Goal: Information Seeking & Learning: Learn about a topic

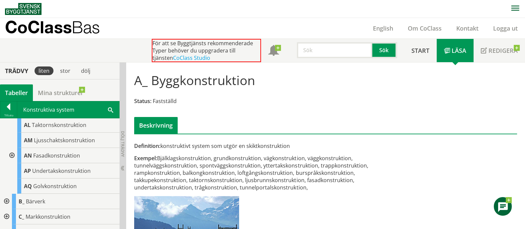
scroll to position [290, 0]
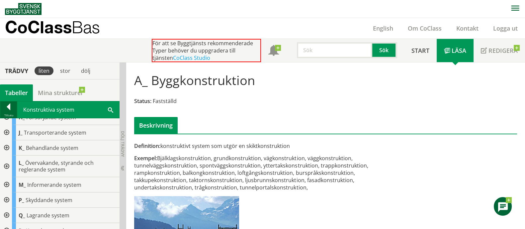
click at [5, 111] on div at bounding box center [8, 107] width 17 height 9
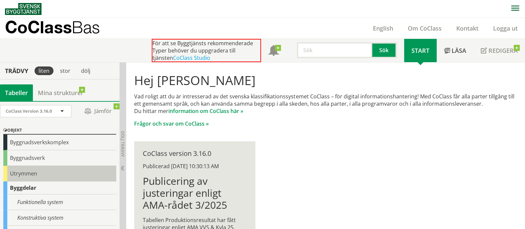
click at [32, 171] on div "Utrymmen" at bounding box center [59, 174] width 113 height 16
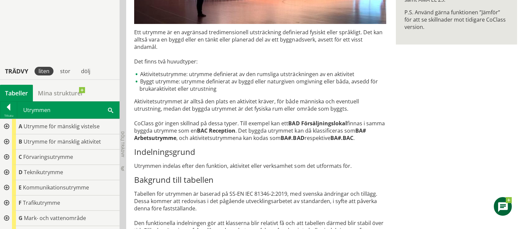
scroll to position [268, 0]
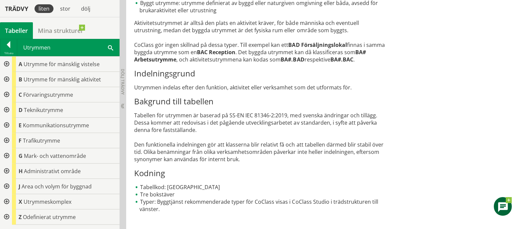
click at [110, 48] on span at bounding box center [110, 47] width 5 height 7
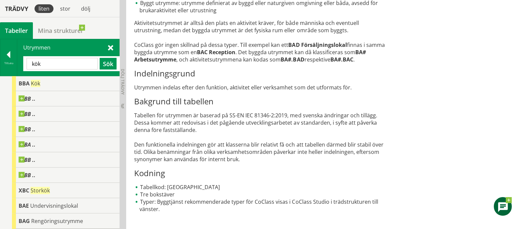
scroll to position [0, 0]
click at [35, 65] on input "kök" at bounding box center [62, 64] width 71 height 12
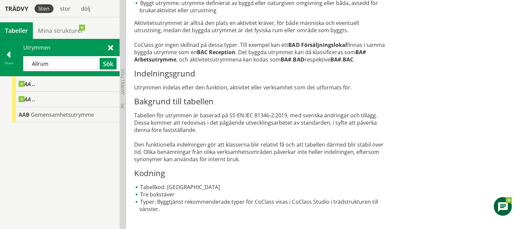
click at [42, 63] on input "Allrum" at bounding box center [62, 64] width 71 height 12
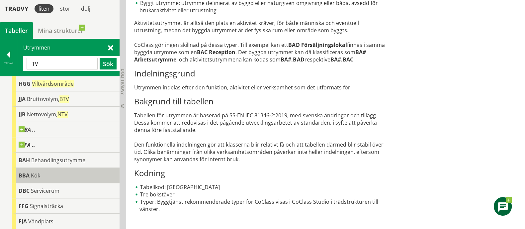
scroll to position [27, 0]
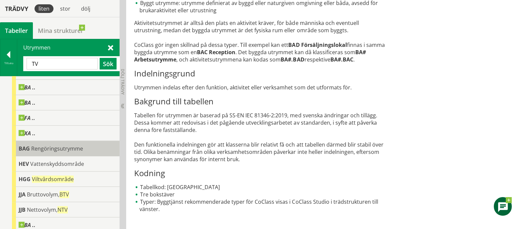
click at [74, 150] on span "Rengöringsutrymme" at bounding box center [57, 148] width 52 height 7
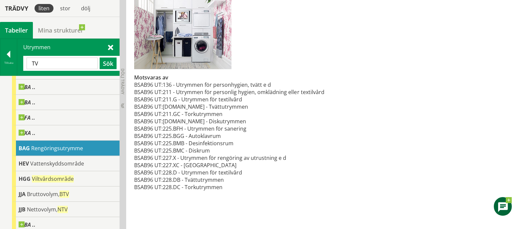
scroll to position [185, 0]
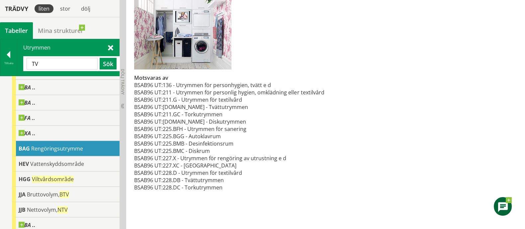
click at [207, 105] on td "211.GB - Tvättutrymmen" at bounding box center [243, 106] width 161 height 7
drag, startPoint x: 56, startPoint y: 64, endPoint x: -8, endPoint y: 62, distance: 64.8
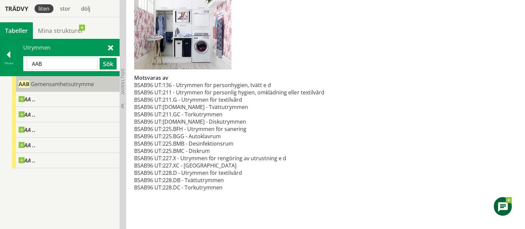
click at [46, 81] on span "Gemensamhetsutrymme" at bounding box center [62, 83] width 63 height 7
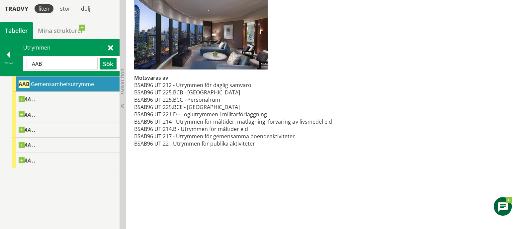
click at [35, 59] on input "AAB" at bounding box center [62, 64] width 71 height 12
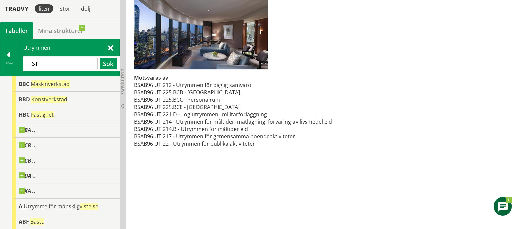
click at [41, 63] on input "ST" at bounding box center [62, 64] width 71 height 12
drag, startPoint x: 44, startPoint y: 64, endPoint x: -12, endPoint y: 62, distance: 55.5
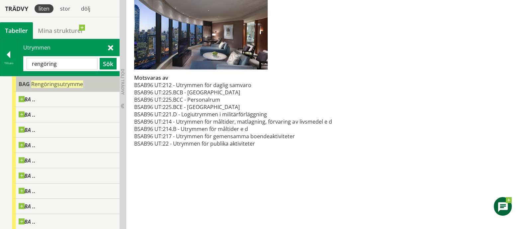
click at [59, 86] on span "Rengöringsutrymme" at bounding box center [57, 83] width 52 height 7
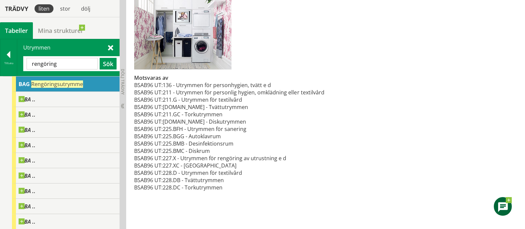
drag, startPoint x: 0, startPoint y: 59, endPoint x: -93, endPoint y: 55, distance: 93.1
type input "städ"
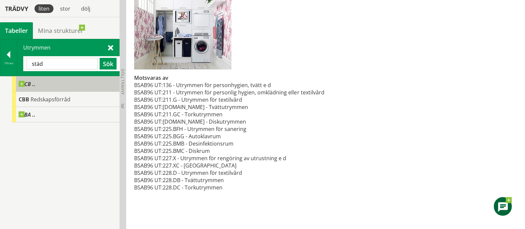
click at [39, 86] on div "CB .." at bounding box center [66, 83] width 108 height 15
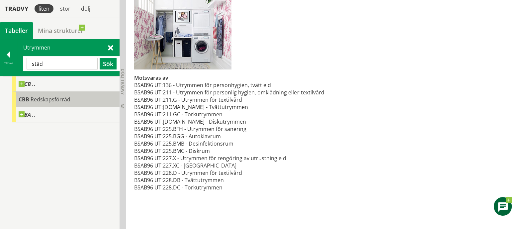
click at [39, 99] on span "Redskapsförråd" at bounding box center [51, 99] width 40 height 7
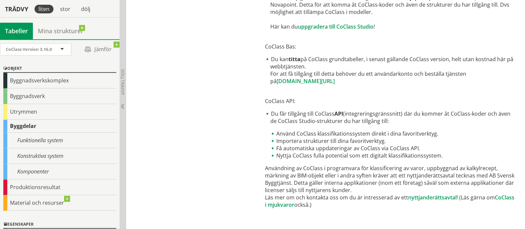
scroll to position [397, 0]
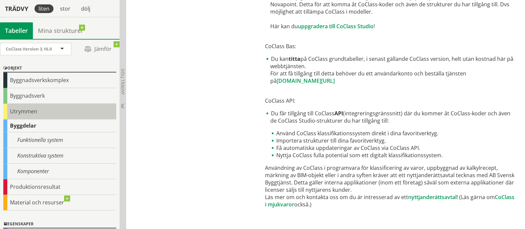
click at [24, 112] on div "Utrymmen" at bounding box center [59, 112] width 113 height 16
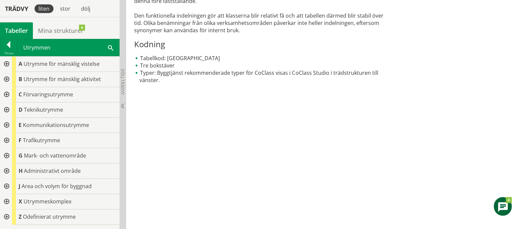
click at [109, 46] on span at bounding box center [110, 47] width 5 height 7
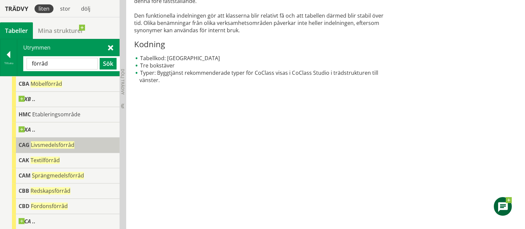
scroll to position [41, 0]
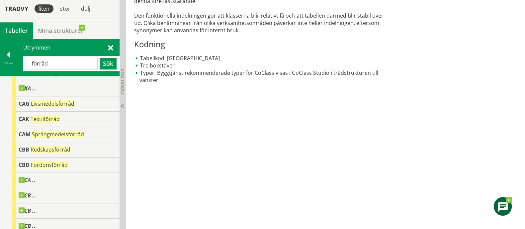
drag, startPoint x: 55, startPoint y: 63, endPoint x: -54, endPoint y: 54, distance: 110.0
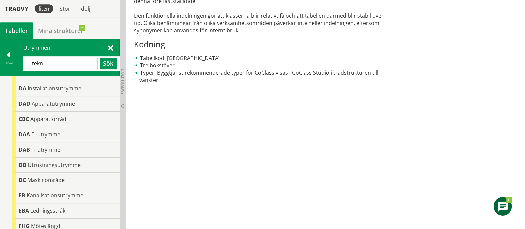
scroll to position [69, 0]
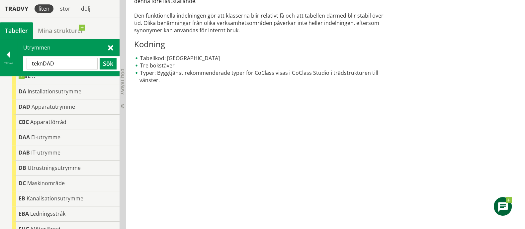
drag, startPoint x: 68, startPoint y: 65, endPoint x: -50, endPoint y: 50, distance: 119.3
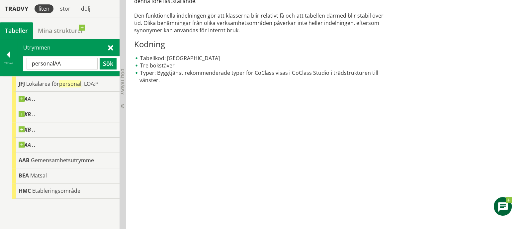
drag, startPoint x: 73, startPoint y: 62, endPoint x: -57, endPoint y: 61, distance: 129.9
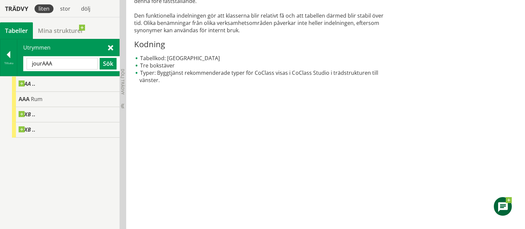
click at [59, 71] on div "Utrymmen jourAAA Sök" at bounding box center [68, 57] width 102 height 37
drag, startPoint x: 60, startPoint y: 62, endPoint x: -47, endPoint y: 63, distance: 106.3
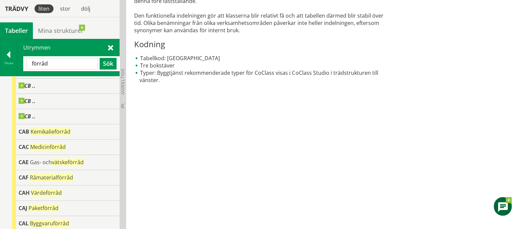
scroll to position [152, 0]
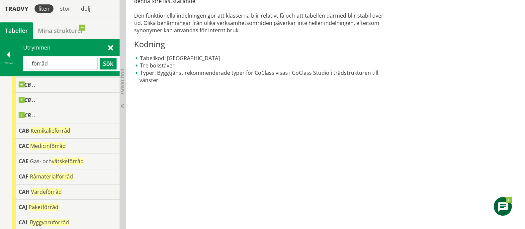
click at [41, 64] on input "förråd" at bounding box center [62, 64] width 71 height 12
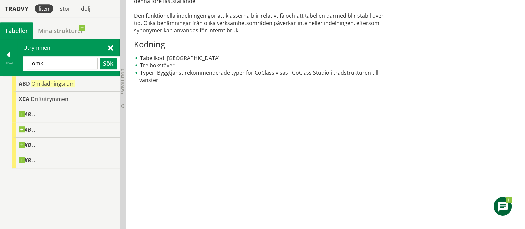
drag, startPoint x: 35, startPoint y: 60, endPoint x: -5, endPoint y: 64, distance: 39.7
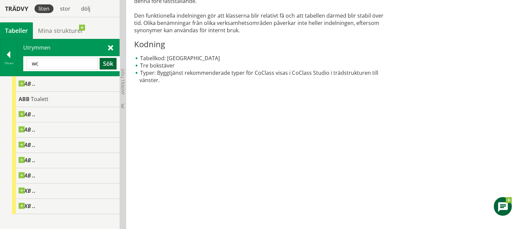
click at [111, 64] on button "Sök" at bounding box center [108, 64] width 17 height 12
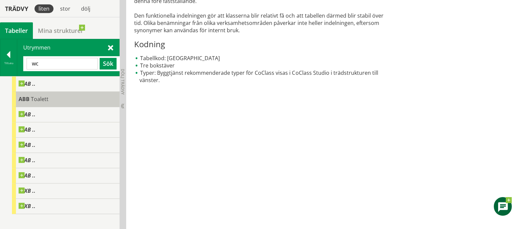
click at [67, 101] on div "ABB Toalett" at bounding box center [66, 99] width 108 height 15
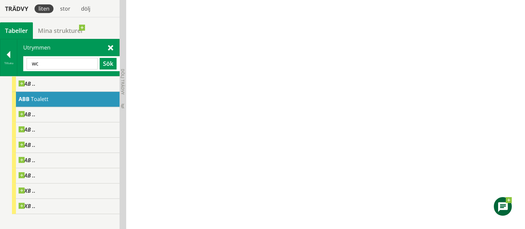
drag, startPoint x: 58, startPoint y: 66, endPoint x: -9, endPoint y: 66, distance: 66.8
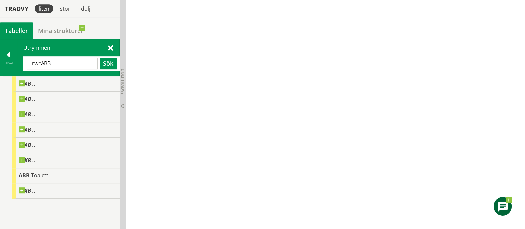
drag, startPoint x: 60, startPoint y: 65, endPoint x: -22, endPoint y: 61, distance: 82.2
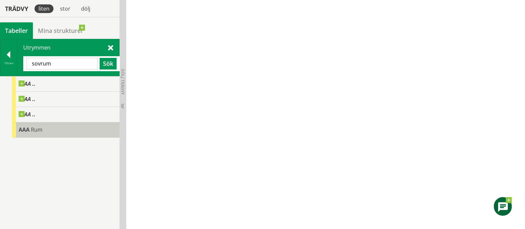
click at [41, 132] on span "Rum" at bounding box center [37, 129] width 12 height 7
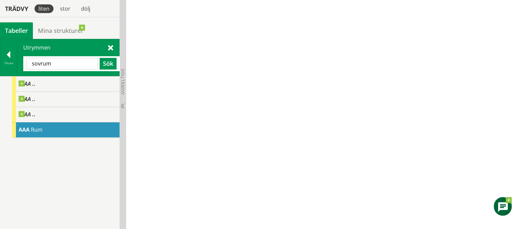
click at [44, 127] on div "AAA Rum" at bounding box center [66, 129] width 108 height 15
drag, startPoint x: 62, startPoint y: 66, endPoint x: 42, endPoint y: 66, distance: 20.3
click at [42, 66] on input "sovrum" at bounding box center [62, 64] width 71 height 12
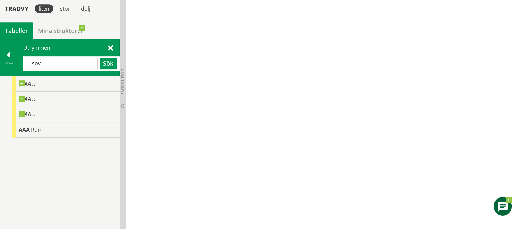
click at [35, 66] on input "sov" at bounding box center [62, 64] width 71 height 12
click at [62, 63] on input "sov" at bounding box center [62, 64] width 71 height 12
drag, startPoint x: 62, startPoint y: 63, endPoint x: -6, endPoint y: 62, distance: 67.8
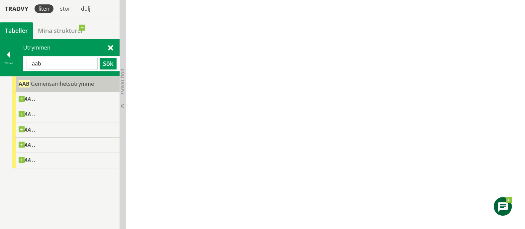
click at [58, 82] on span "Gemensamhetsutrymme" at bounding box center [62, 83] width 63 height 7
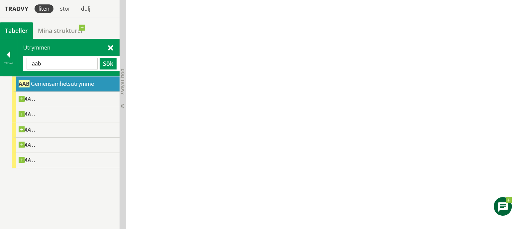
click at [57, 62] on input "aab" at bounding box center [62, 64] width 71 height 12
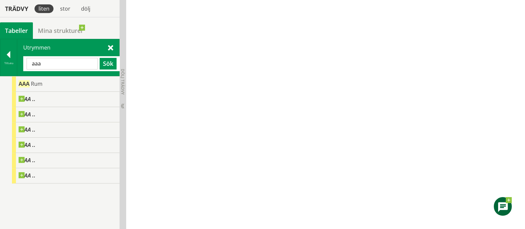
drag, startPoint x: 49, startPoint y: 65, endPoint x: -10, endPoint y: 63, distance: 58.5
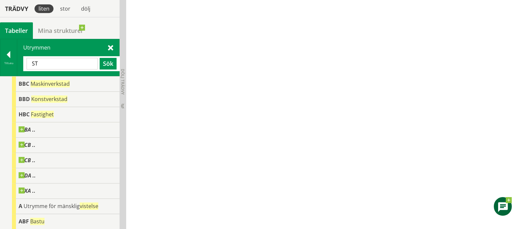
drag, startPoint x: 61, startPoint y: 61, endPoint x: -12, endPoint y: 62, distance: 73.8
type input "Städ"
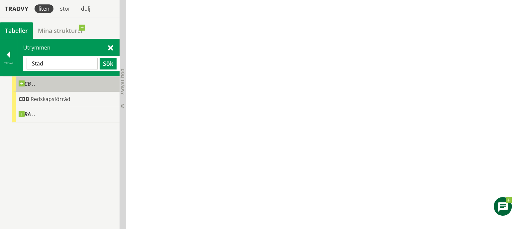
click at [35, 81] on span "CB .." at bounding box center [27, 83] width 17 height 7
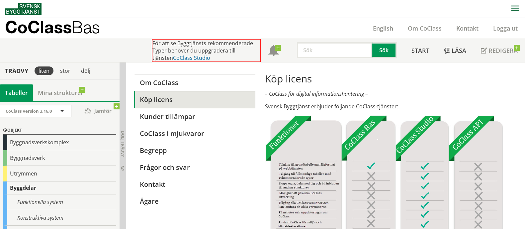
click at [173, 58] on link "CoClass Studio" at bounding box center [191, 57] width 37 height 7
click at [181, 58] on link "CoClass Studio" at bounding box center [191, 57] width 37 height 7
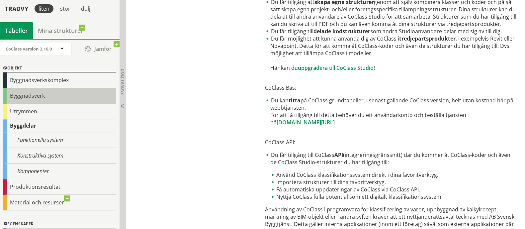
scroll to position [10, 0]
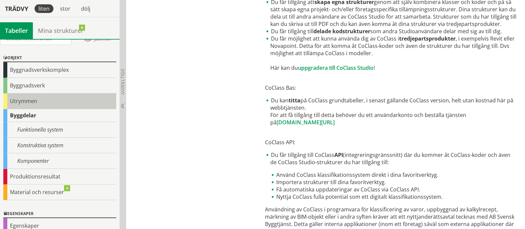
click at [24, 95] on div "Utrymmen" at bounding box center [59, 101] width 113 height 16
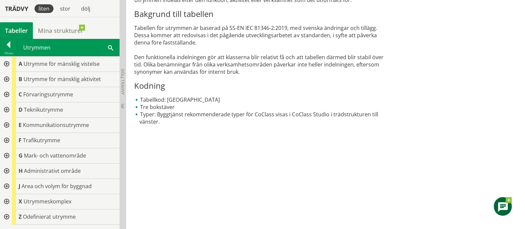
click at [110, 45] on span at bounding box center [110, 47] width 5 height 7
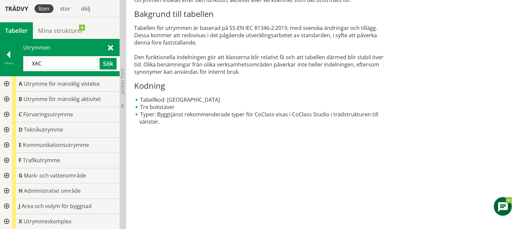
type input "XAC"
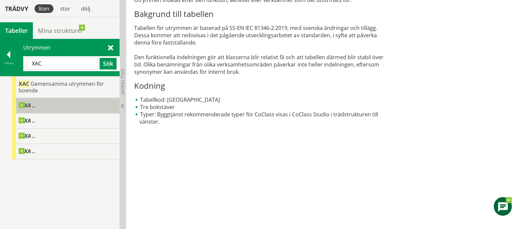
click at [42, 105] on div "XA .." at bounding box center [66, 105] width 108 height 15
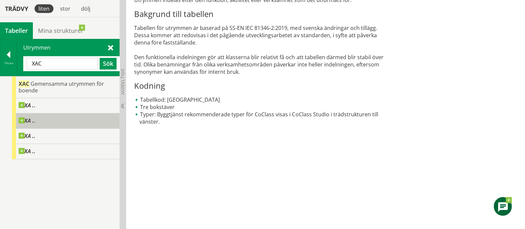
click at [43, 120] on div "XA .." at bounding box center [66, 120] width 108 height 15
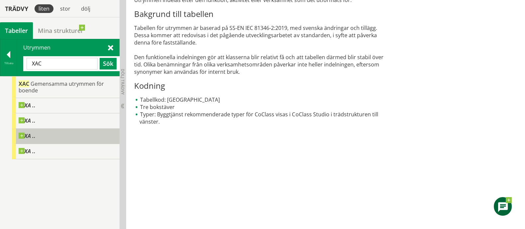
click at [46, 143] on div "XAC Gemensamma utrymmen för boende XA .. XA .. XA .. XA .." at bounding box center [60, 117] width 120 height 83
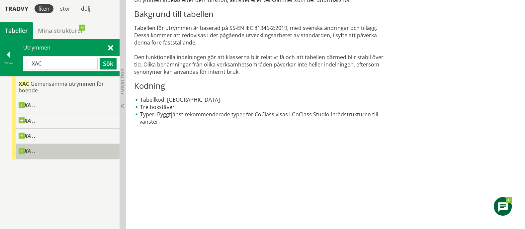
click at [47, 150] on div "XA .." at bounding box center [66, 151] width 108 height 15
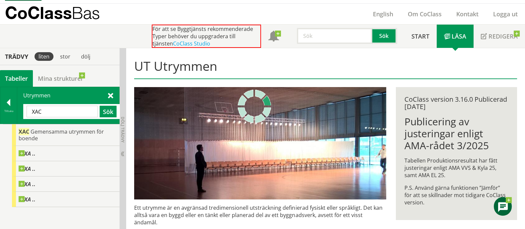
scroll to position [5, 0]
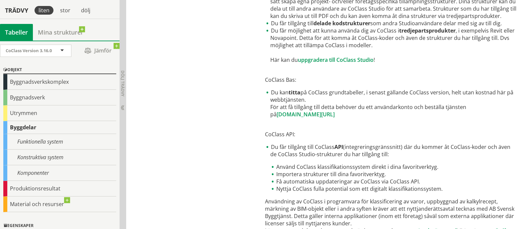
scroll to position [397, 0]
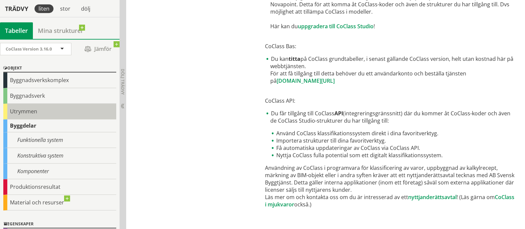
click at [35, 112] on div "Utrymmen" at bounding box center [59, 112] width 113 height 16
click at [59, 117] on div "Utrymmen" at bounding box center [59, 112] width 113 height 16
click at [21, 109] on div "Utrymmen" at bounding box center [59, 112] width 113 height 16
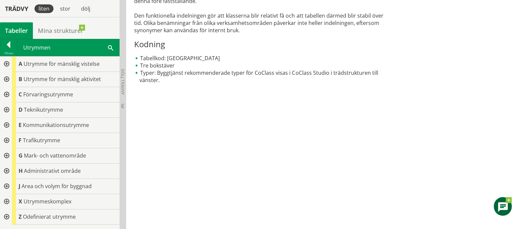
click at [111, 43] on div "Utrymmen Sök" at bounding box center [68, 47] width 102 height 17
click at [73, 80] on span "Utrymme för mänsklig aktivitet" at bounding box center [62, 78] width 77 height 7
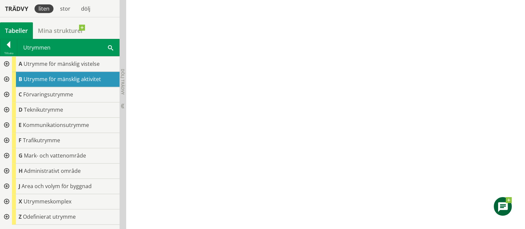
click at [7, 78] on div at bounding box center [6, 79] width 12 height 15
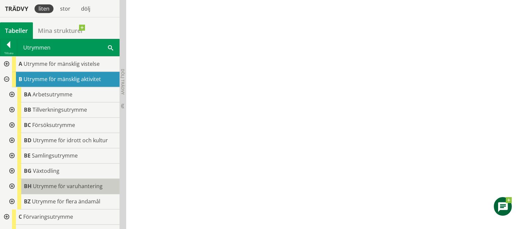
click at [63, 188] on span "Utrymme för varuhantering" at bounding box center [68, 185] width 70 height 7
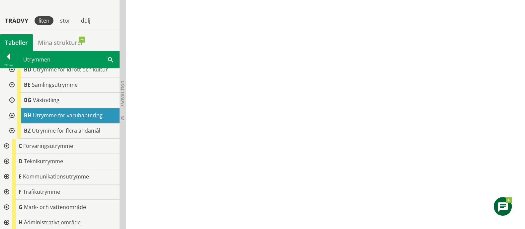
scroll to position [344, 0]
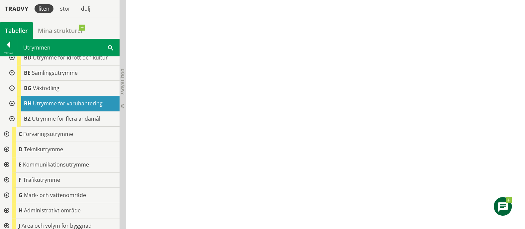
click at [109, 44] on span at bounding box center [110, 47] width 5 height 7
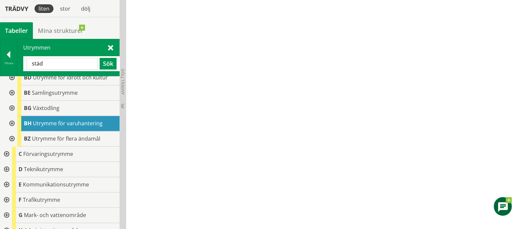
type input "städ"
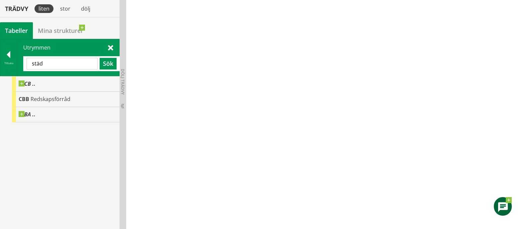
scroll to position [0, 0]
click at [6, 53] on div at bounding box center [8, 55] width 17 height 9
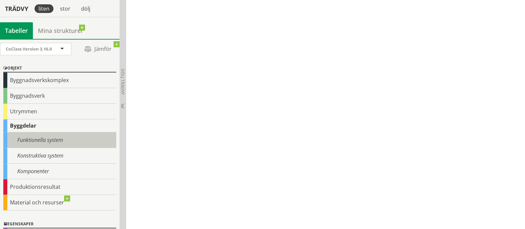
click at [33, 139] on div "Funktionella system" at bounding box center [59, 140] width 113 height 16
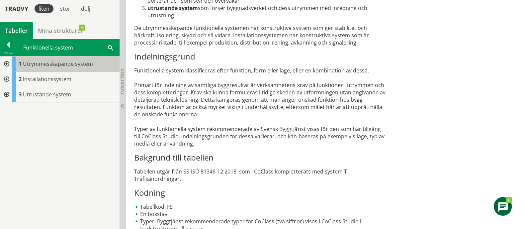
click at [72, 63] on span "Utrymmesskapande system" at bounding box center [58, 63] width 70 height 7
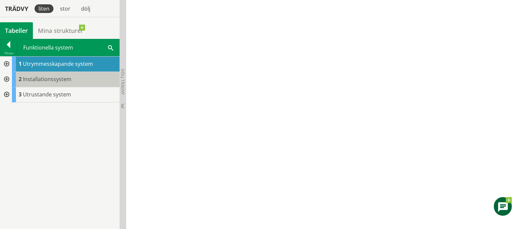
click at [53, 77] on span "Installationssystem" at bounding box center [47, 78] width 49 height 7
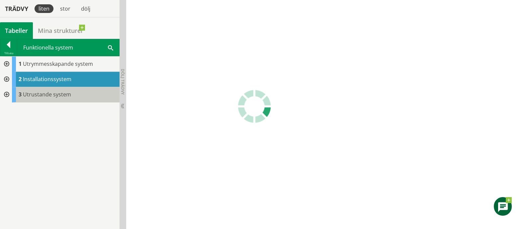
click at [52, 91] on span "Utrustande system" at bounding box center [47, 94] width 48 height 7
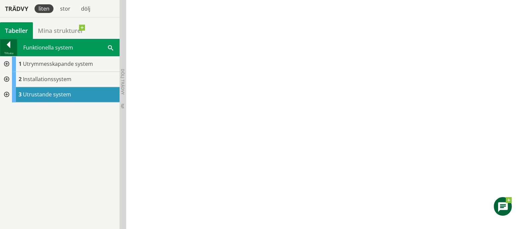
click at [7, 46] on div at bounding box center [8, 45] width 17 height 9
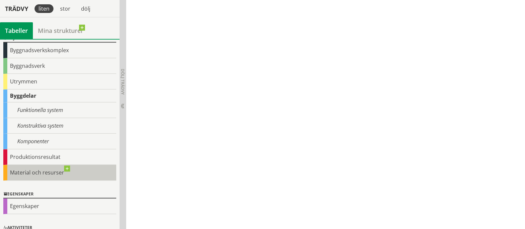
scroll to position [41, 0]
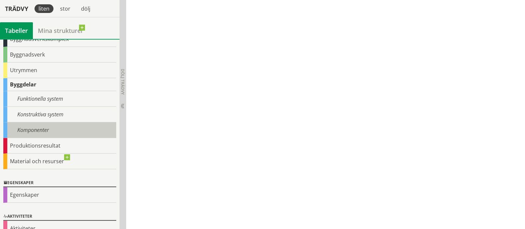
click at [42, 132] on div "Komponenter" at bounding box center [59, 130] width 113 height 16
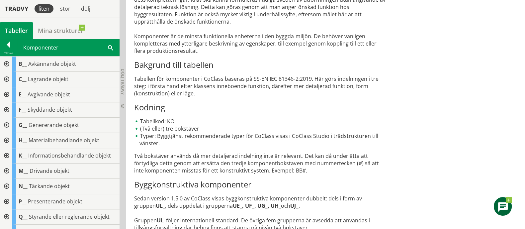
click at [109, 50] on span at bounding box center [110, 47] width 5 height 7
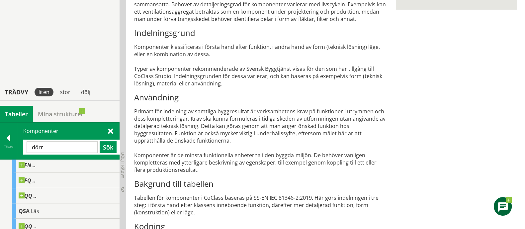
scroll to position [224, 0]
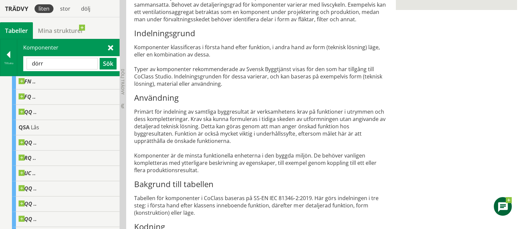
drag, startPoint x: 27, startPoint y: 63, endPoint x: -24, endPoint y: 64, distance: 50.2
click at [34, 64] on input "dörr" at bounding box center [62, 64] width 71 height 12
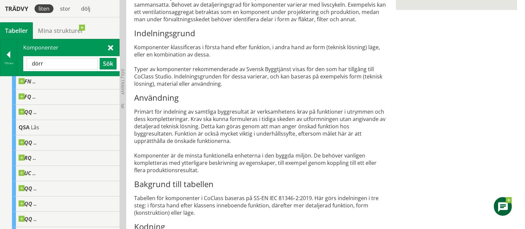
click at [34, 64] on input "dörr" at bounding box center [62, 64] width 71 height 12
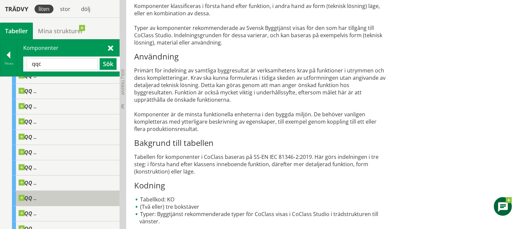
scroll to position [0, 0]
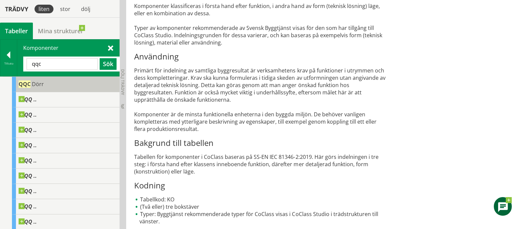
click at [48, 82] on div "QQC Dörr" at bounding box center [66, 84] width 108 height 15
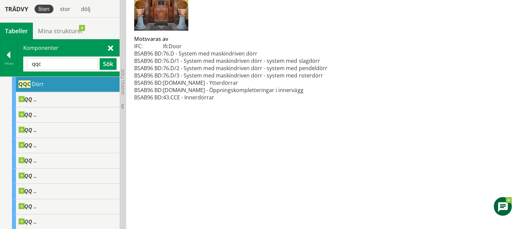
drag, startPoint x: 292, startPoint y: 51, endPoint x: 106, endPoint y: 49, distance: 186.1
click at [106, 49] on div "Trädvy liten stor dölj Tabeller Mina strukturer CoClass Version 3.16.0" at bounding box center [262, 13] width 525 height 433
drag, startPoint x: 159, startPoint y: 51, endPoint x: 260, endPoint y: 54, distance: 101.4
click at [260, 57] on tr "BSAB96 BD: 76.D/1 - System med maskindriven dörr - system med slagdörr" at bounding box center [230, 60] width 193 height 7
drag, startPoint x: 54, startPoint y: 65, endPoint x: 11, endPoint y: 58, distance: 43.8
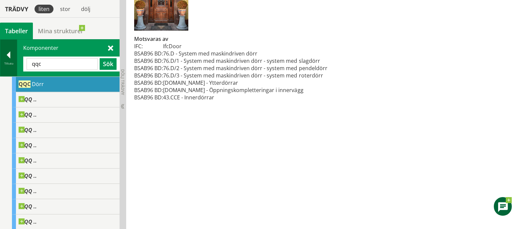
click at [11, 58] on div "Tillbaka Komponenter qqc Sök" at bounding box center [60, 57] width 120 height 37
type input "upg"
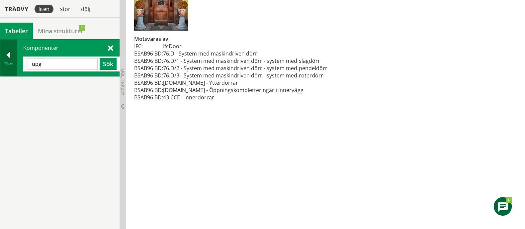
click at [13, 59] on div at bounding box center [8, 55] width 17 height 9
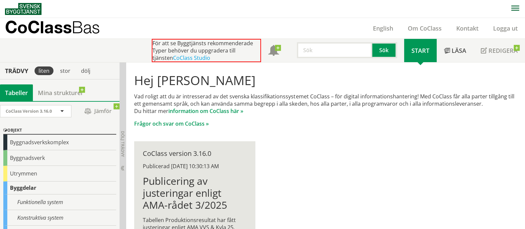
click at [328, 54] on input "text" at bounding box center [334, 50] width 75 height 16
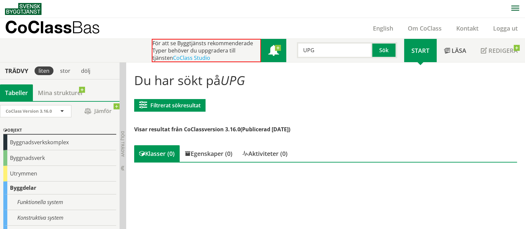
drag, startPoint x: 319, startPoint y: 54, endPoint x: 266, endPoint y: 55, distance: 53.2
click at [266, 55] on div "För att se Byggtjänsts rekommenderade Typer behöver du uppgradera till tjänsten…" at bounding box center [278, 50] width 253 height 23
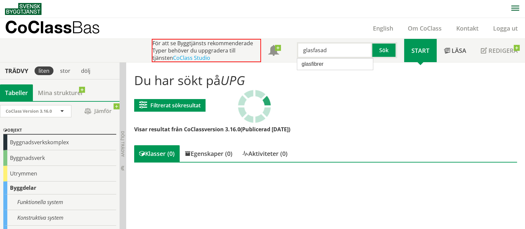
type input "glasfasad"
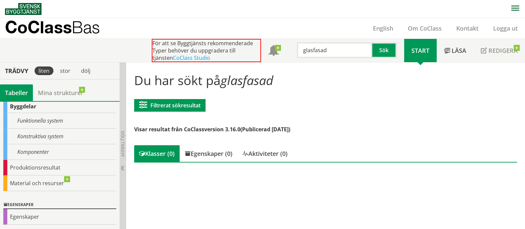
scroll to position [83, 0]
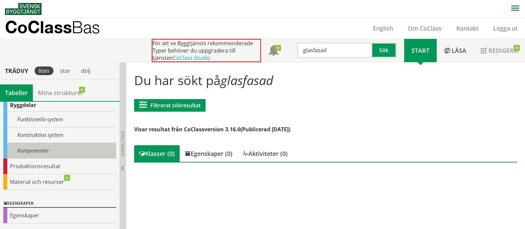
click at [43, 150] on div "Komponenter" at bounding box center [59, 151] width 113 height 16
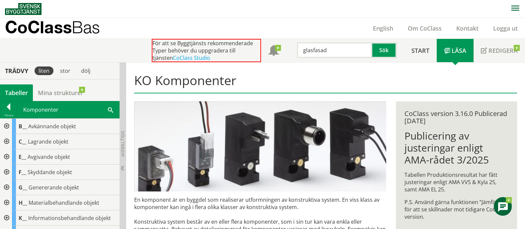
click at [111, 109] on span at bounding box center [110, 109] width 5 height 7
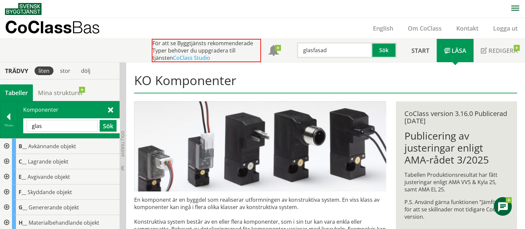
type input "glas"
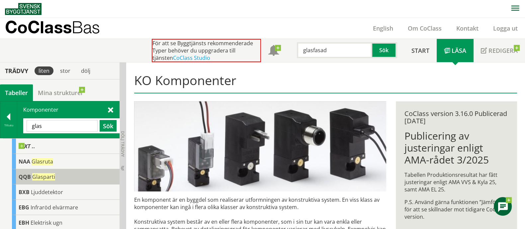
click at [76, 174] on div "QQB Glasparti" at bounding box center [66, 176] width 108 height 15
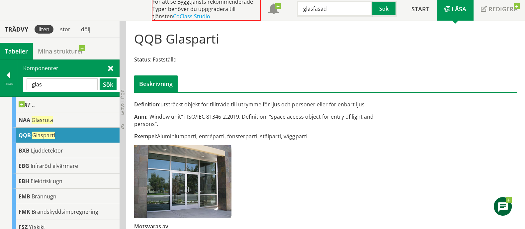
scroll to position [67, 0]
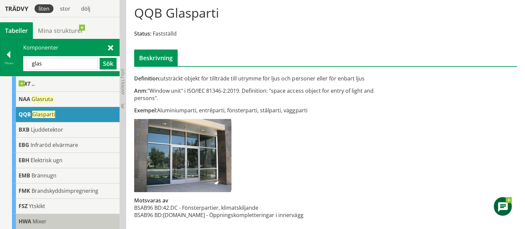
drag, startPoint x: 289, startPoint y: 214, endPoint x: 74, endPoint y: 219, distance: 215.0
click at [74, 219] on div "Trädvy liten stor dölj Tabeller Mina strukturer CoClass Version 3.16.0" at bounding box center [262, 112] width 525 height 234
click at [305, 200] on div "Definition: utsträckt objekt för tillträde till utrymme för ljus och personer e…" at bounding box center [260, 150] width 261 height 151
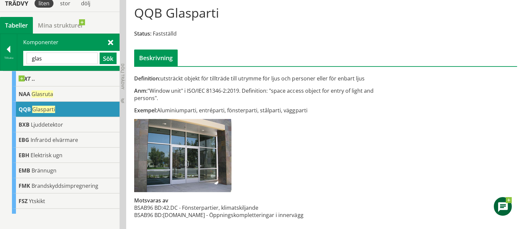
scroll to position [26, 0]
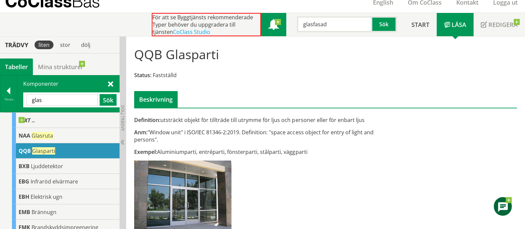
drag, startPoint x: 335, startPoint y: 22, endPoint x: 280, endPoint y: 22, distance: 55.2
click at [283, 22] on div "För att se Byggtjänsts rekommenderade Typer behöver du uppgradera till tjänsten…" at bounding box center [278, 24] width 253 height 23
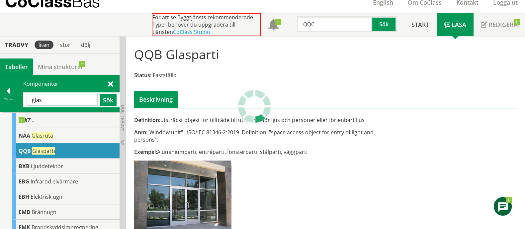
type input "QQC"
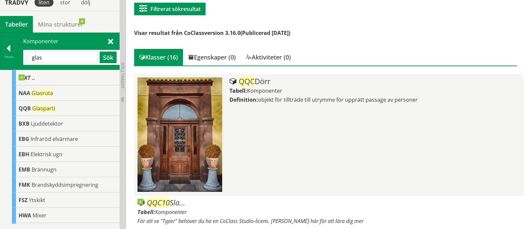
scroll to position [109, 0]
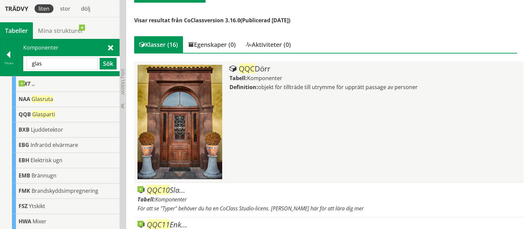
click at [320, 127] on div "QQC Dörr Tabell: Komponenter Definition: objekt för tillträde till utrymme för …" at bounding box center [375, 122] width 291 height 114
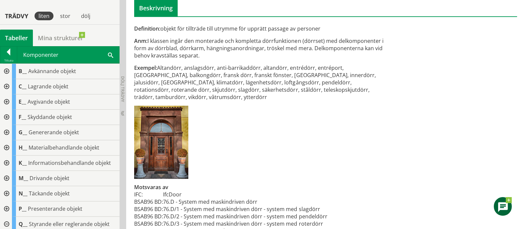
scroll to position [125, 0]
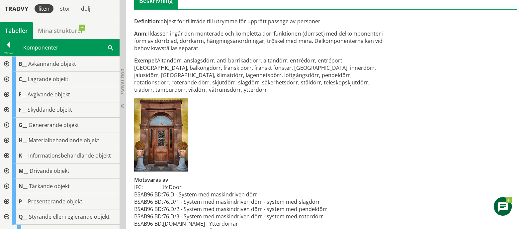
drag, startPoint x: 243, startPoint y: 68, endPoint x: 347, endPoint y: 66, distance: 104.3
click at [350, 66] on div "Exempel: Altandörr, anslagsdörr, anti-barrikaddörr, altandörr, entrédörr, entré…" at bounding box center [260, 75] width 252 height 37
drag, startPoint x: 191, startPoint y: 60, endPoint x: 322, endPoint y: 92, distance: 135.1
click at [322, 92] on div "Definition: objekt för tillträde till utrymme för upprätt passage av personer A…" at bounding box center [260, 134] width 261 height 232
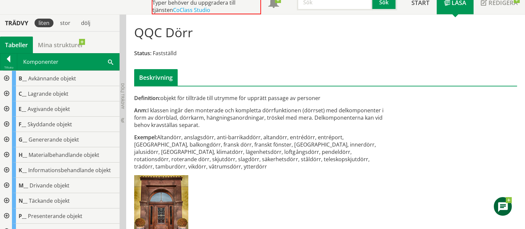
scroll to position [0, 0]
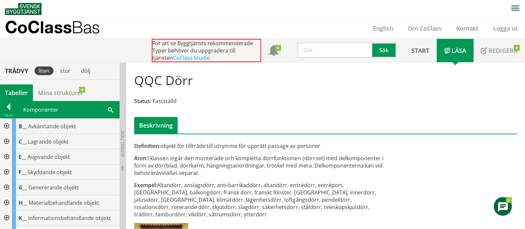
click at [322, 51] on input "text" at bounding box center [334, 50] width 75 height 16
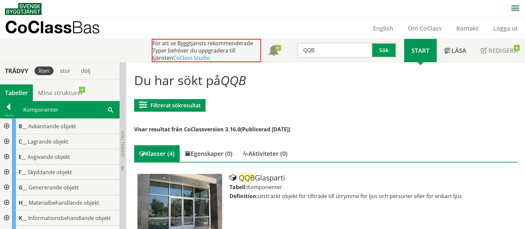
drag, startPoint x: 323, startPoint y: 53, endPoint x: 252, endPoint y: 50, distance: 70.9
click at [252, 50] on div "För att se Byggtjänsts rekommenderade Typer behöver du uppgradera till tjänsten…" at bounding box center [278, 50] width 253 height 23
type input "QQC"
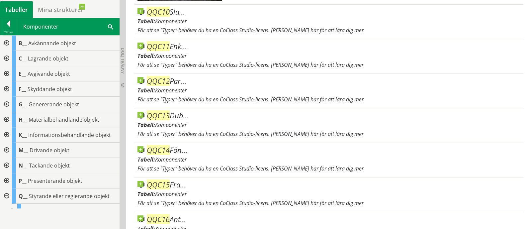
scroll to position [236, 0]
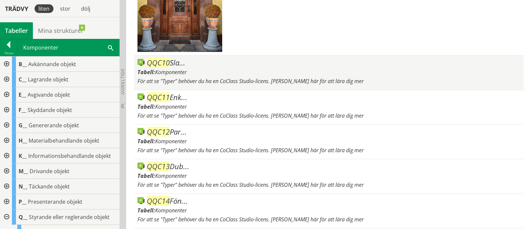
click at [258, 68] on div "Tabell: Komponenter" at bounding box center [329, 71] width 383 height 7
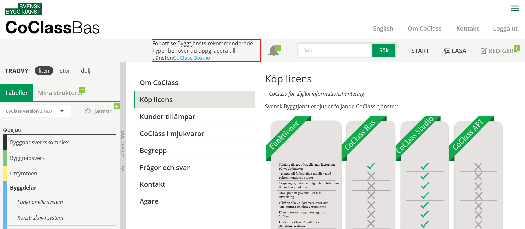
click at [329, 54] on input "text" at bounding box center [334, 50] width 75 height 16
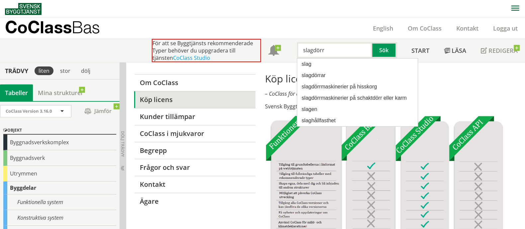
type input "slagdörr"
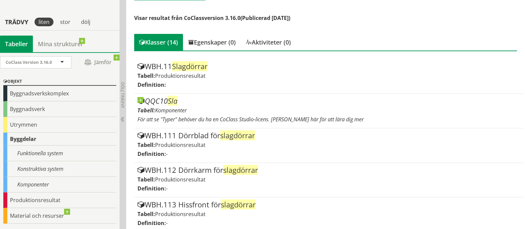
scroll to position [125, 0]
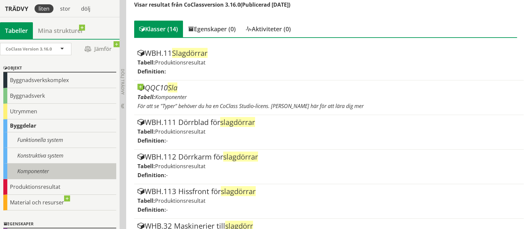
click at [48, 169] on div "Komponenter" at bounding box center [59, 171] width 113 height 16
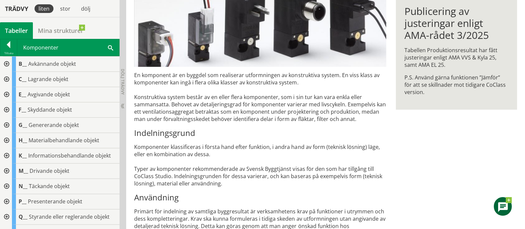
click at [108, 46] on span at bounding box center [110, 47] width 5 height 7
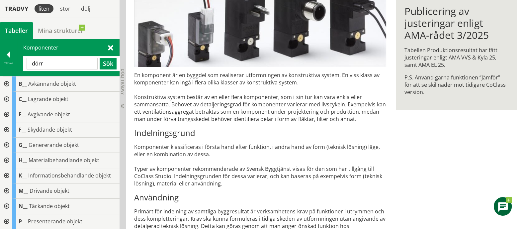
type input "dörr"
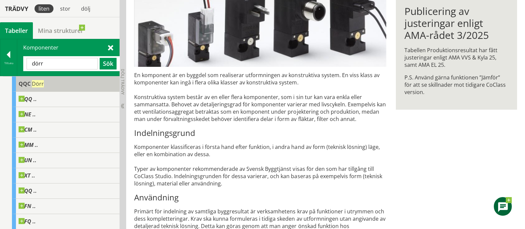
click at [59, 85] on div "QQC Dörr" at bounding box center [66, 83] width 108 height 15
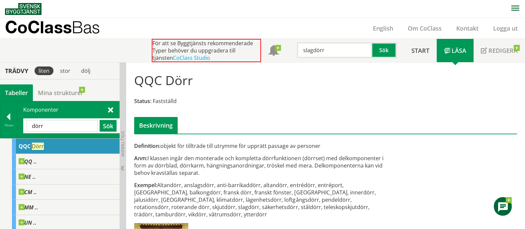
click at [337, 49] on input "slagdörr" at bounding box center [334, 50] width 75 height 16
click at [380, 51] on button "Sök" at bounding box center [384, 50] width 25 height 16
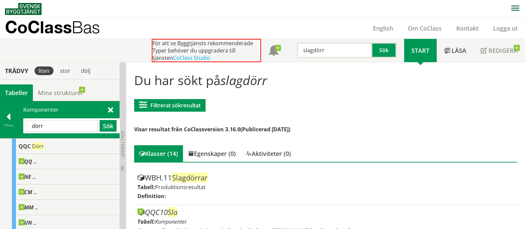
drag, startPoint x: 330, startPoint y: 54, endPoint x: 218, endPoint y: 41, distance: 113.4
click at [223, 47] on div "För att se Byggtjänsts rekommenderade Typer behöver du uppgradera till tjänsten…" at bounding box center [278, 50] width 253 height 23
type input "ytterdörr"
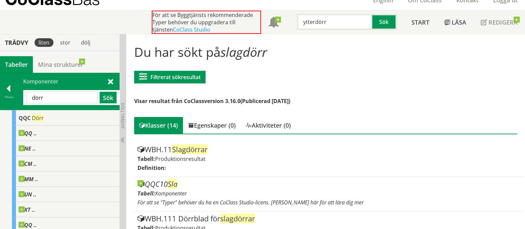
scroll to position [41, 0]
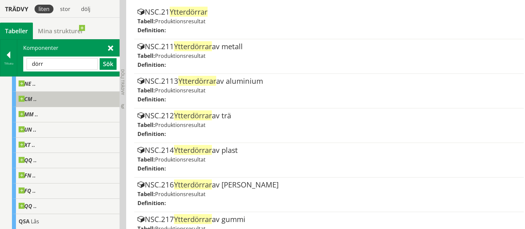
scroll to position [41, 0]
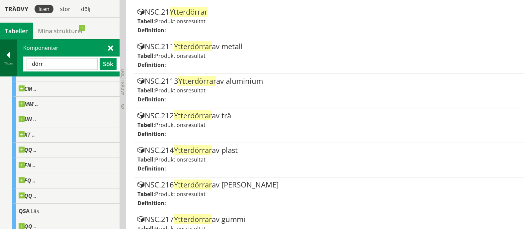
click at [9, 59] on div at bounding box center [8, 55] width 17 height 9
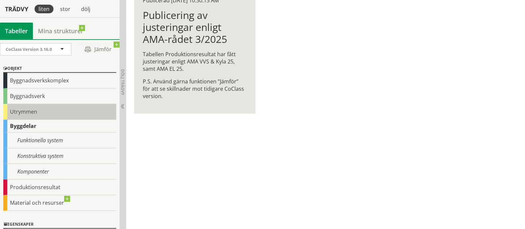
click at [42, 115] on div "Utrymmen" at bounding box center [59, 112] width 113 height 16
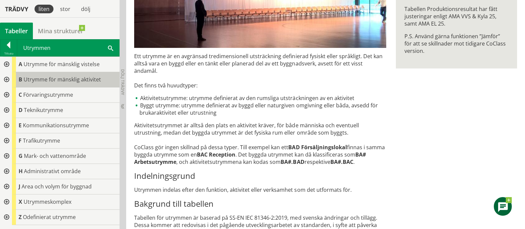
click at [86, 78] on span "Utrymme för mänsklig aktivitet" at bounding box center [62, 79] width 77 height 7
click at [108, 45] on span at bounding box center [110, 47] width 5 height 7
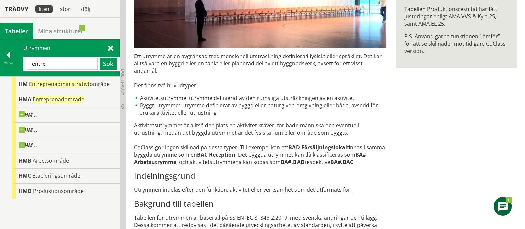
click at [38, 62] on input "entre" at bounding box center [62, 64] width 71 height 12
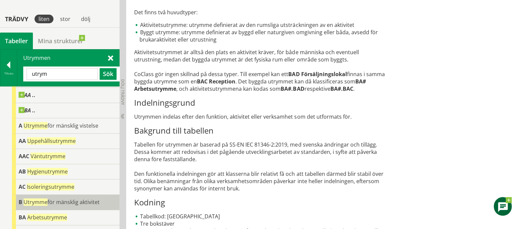
scroll to position [249, 0]
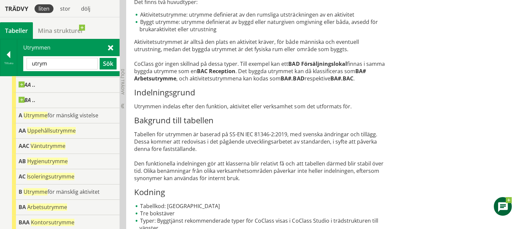
drag, startPoint x: 60, startPoint y: 64, endPoint x: -27, endPoint y: 62, distance: 87.1
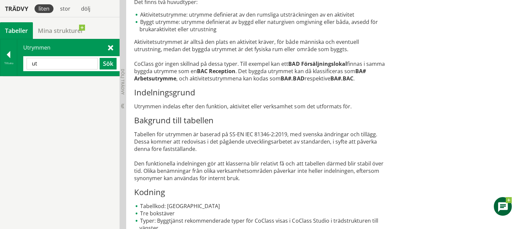
type input "ut"
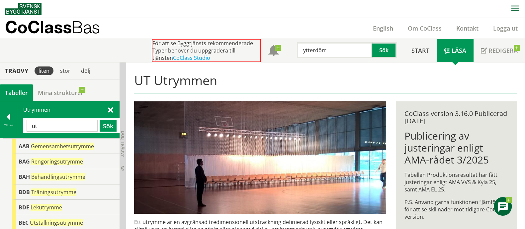
drag, startPoint x: 351, startPoint y: 55, endPoint x: 233, endPoint y: 55, distance: 117.6
click at [233, 55] on div "För att se Byggtjänsts rekommenderade Typer behöver du uppgradera till tjänsten…" at bounding box center [278, 50] width 253 height 23
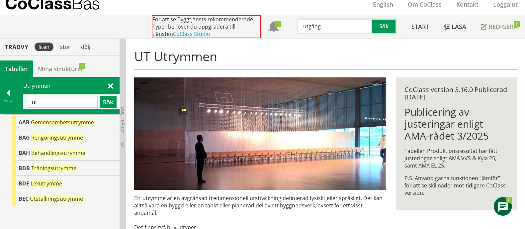
scroll to position [41, 0]
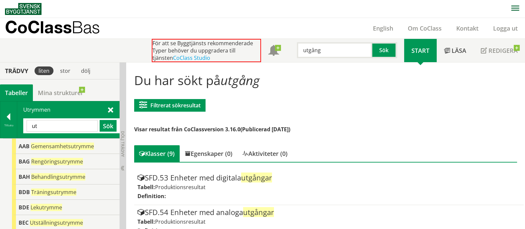
click at [315, 51] on input "utgång" at bounding box center [334, 50] width 75 height 16
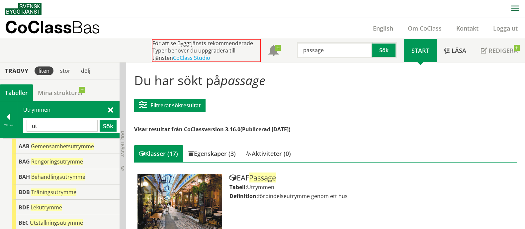
click at [316, 51] on input "passage" at bounding box center [334, 50] width 75 height 16
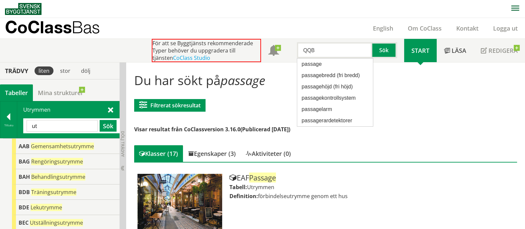
type input "QQB"
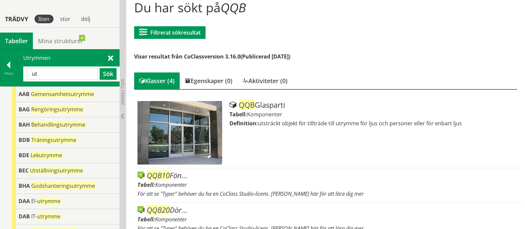
scroll to position [83, 0]
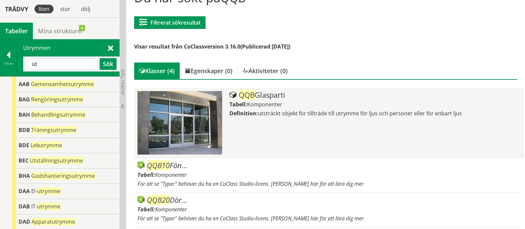
click at [280, 120] on div "QQB Glasparti Tabell: Komponenter Definition: utsträckt objekt för tillträde ti…" at bounding box center [375, 122] width 291 height 63
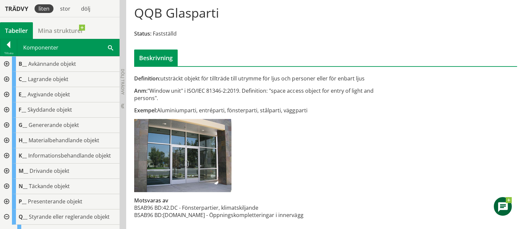
scroll to position [41, 0]
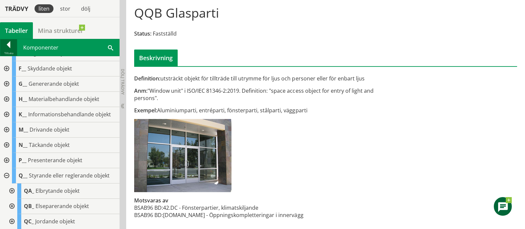
click at [5, 49] on div at bounding box center [8, 45] width 17 height 9
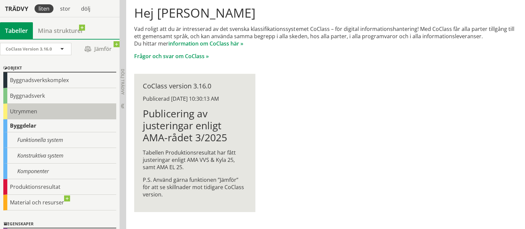
click at [30, 111] on div "Utrymmen" at bounding box center [59, 112] width 113 height 16
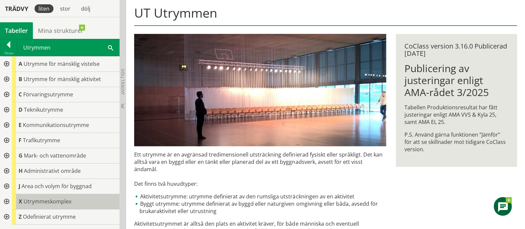
click at [48, 161] on body "AMA AMA Beskrivningsverktyg AMA Funktion BSAB Bygginfo Byggjura Byggkatalogen B…" at bounding box center [262, 47] width 525 height 229
click at [76, 202] on div "X Utrymmeskomplex" at bounding box center [66, 201] width 108 height 15
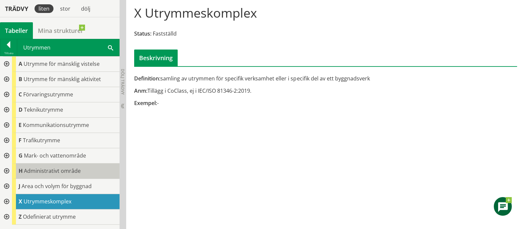
click at [81, 170] on div "H Administrativt område" at bounding box center [66, 170] width 108 height 15
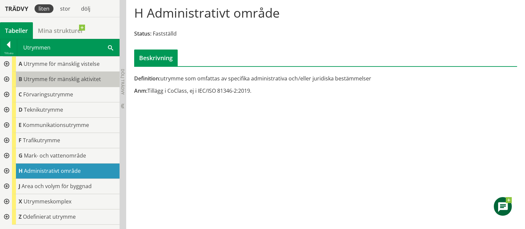
click at [84, 79] on span "Utrymme för mänsklig aktivitet" at bounding box center [62, 78] width 77 height 7
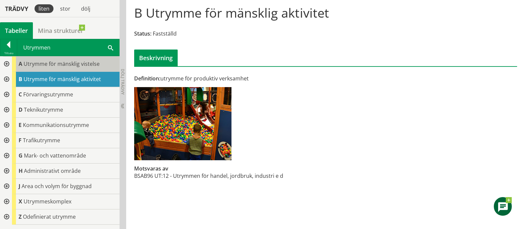
click at [84, 60] on span "Utrymme för mänsklig vistelse" at bounding box center [62, 63] width 76 height 7
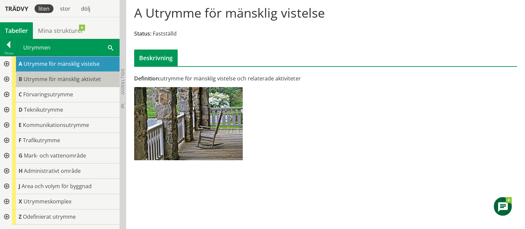
click at [76, 79] on span "Utrymme för mänsklig aktivitet" at bounding box center [62, 78] width 77 height 7
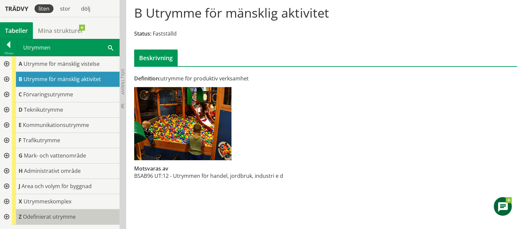
click at [70, 218] on span "Odefinierat utrymme" at bounding box center [49, 216] width 53 height 7
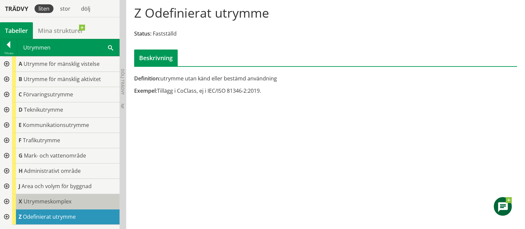
click at [63, 202] on span "Utrymmeskomplex" at bounding box center [48, 201] width 48 height 7
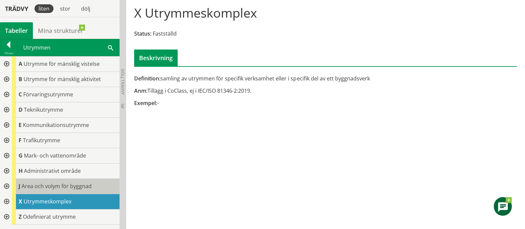
click at [65, 180] on div "J Area och volym för byggnad" at bounding box center [66, 186] width 108 height 15
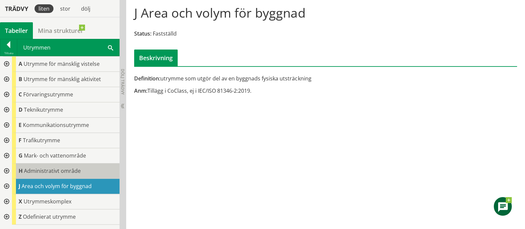
click at [65, 167] on span "Administrativt område" at bounding box center [52, 170] width 57 height 7
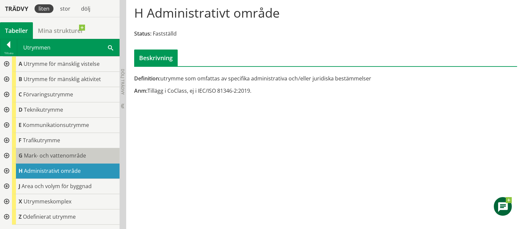
click at [65, 153] on span "Mark- och vattenområde" at bounding box center [55, 155] width 62 height 7
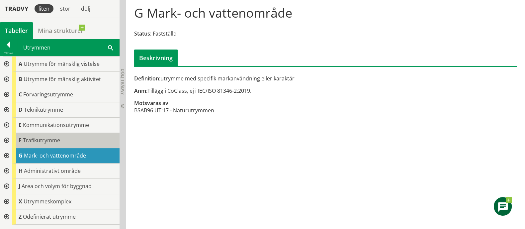
click at [64, 144] on div "F Trafikutrymme" at bounding box center [66, 140] width 108 height 15
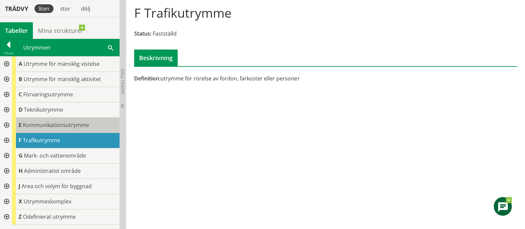
click at [71, 127] on span "Kommunikationsutrymme" at bounding box center [56, 124] width 66 height 7
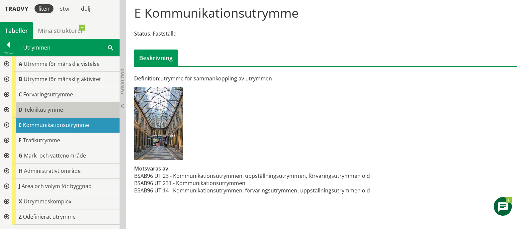
click at [70, 113] on div "D Teknikutrymme" at bounding box center [66, 109] width 108 height 15
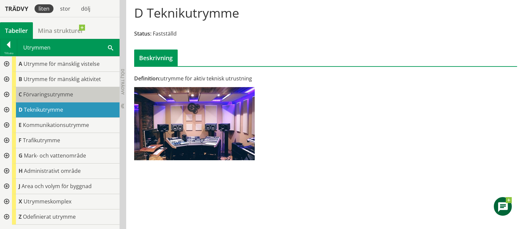
click at [74, 92] on div "C Förvaringsutrymme" at bounding box center [66, 94] width 108 height 15
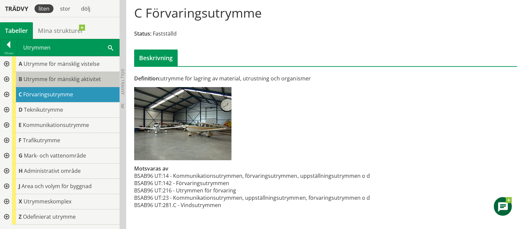
click at [75, 81] on span "Utrymme för mänsklig aktivitet" at bounding box center [62, 78] width 77 height 7
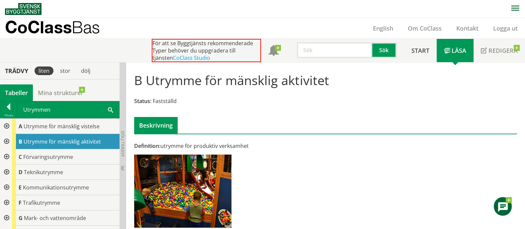
click at [315, 52] on input "text" at bounding box center [334, 50] width 75 height 16
type input "utrymningsväg"
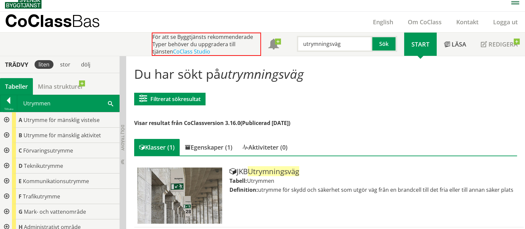
scroll to position [8, 0]
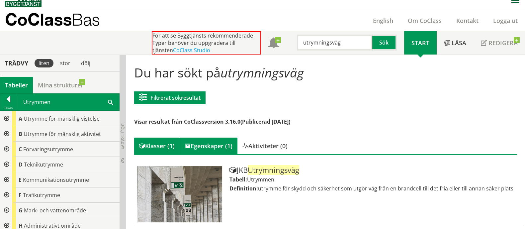
click at [210, 145] on div "Egenskaper (1)" at bounding box center [209, 146] width 58 height 17
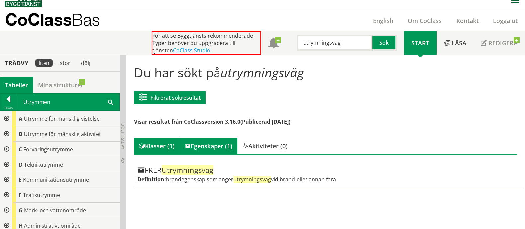
click at [158, 142] on div "Klasser (1)" at bounding box center [157, 146] width 46 height 17
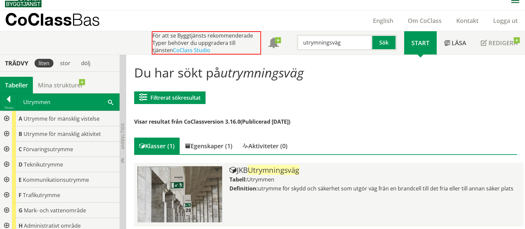
drag, startPoint x: 514, startPoint y: 191, endPoint x: 241, endPoint y: 187, distance: 272.8
click at [241, 187] on div "Definition: utrymme för skydd och säkerhet som utgör väg från en brandcell till…" at bounding box center [375, 188] width 291 height 7
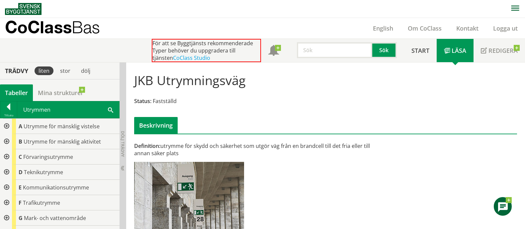
scroll to position [35, 0]
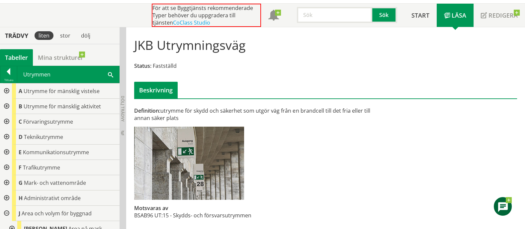
drag, startPoint x: 239, startPoint y: 42, endPoint x: 205, endPoint y: 44, distance: 33.9
click at [205, 44] on div "JKB Utrymningsväg Status: Fastställd Beskrivning" at bounding box center [326, 65] width 392 height 66
click at [351, 11] on input "text" at bounding box center [334, 15] width 75 height 16
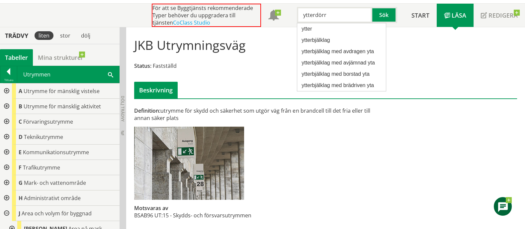
type input "ytterdörr"
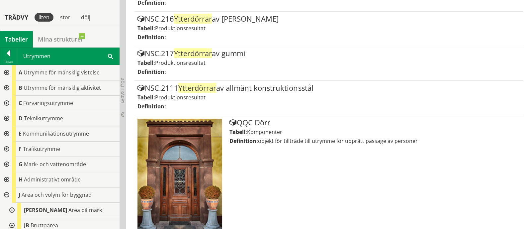
scroll to position [341, 0]
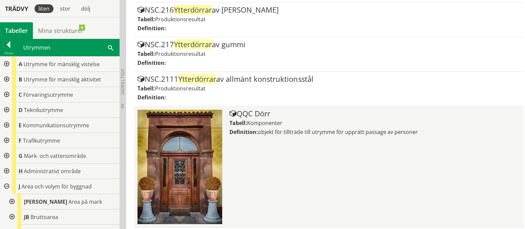
click at [332, 164] on div "QQC Dörr Tabell: Komponenter Definition: objekt för tillträde till utrymme för …" at bounding box center [375, 167] width 291 height 114
click at [253, 114] on div "QQC Dörr" at bounding box center [375, 114] width 291 height 8
click at [315, 168] on div "QQC Dörr Tabell: Komponenter Definition: objekt för tillträde till utrymme för …" at bounding box center [375, 167] width 291 height 114
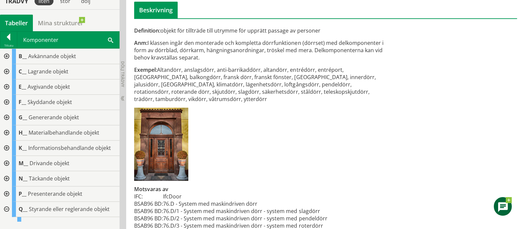
scroll to position [141, 0]
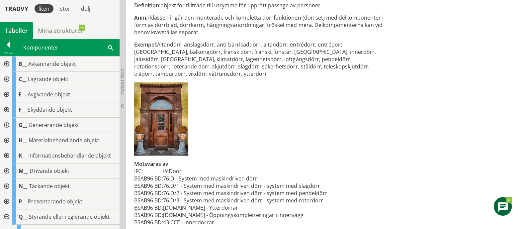
click at [161, 204] on td "BSAB96 BD:" at bounding box center [148, 207] width 29 height 7
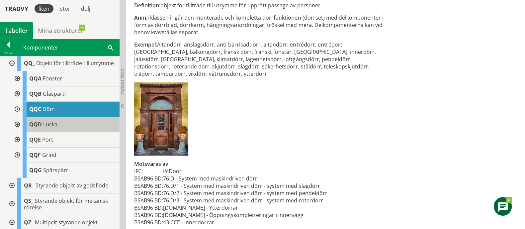
scroll to position [290, 0]
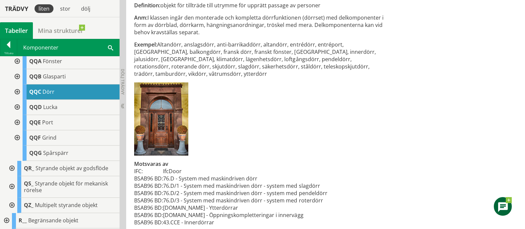
click at [45, 95] on span "Dörr" at bounding box center [49, 91] width 12 height 7
click at [18, 100] on div at bounding box center [17, 91] width 12 height 15
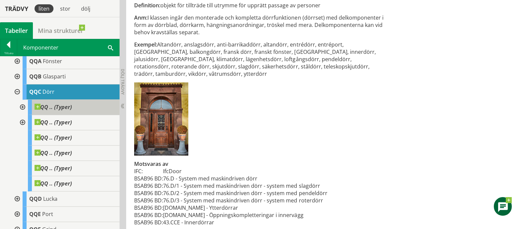
click at [62, 110] on span "QQ .. (Typer)" at bounding box center [53, 107] width 37 height 7
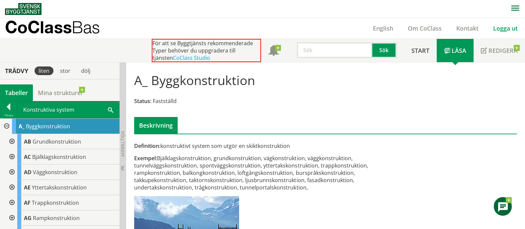
click at [512, 29] on link "Logga ut" at bounding box center [505, 28] width 39 height 8
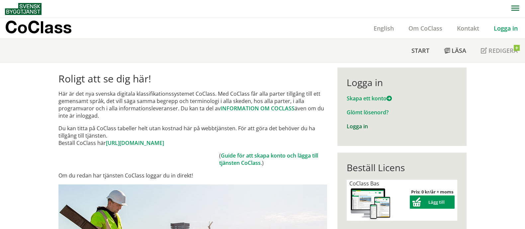
click at [351, 124] on link "Logga in" at bounding box center [357, 126] width 21 height 7
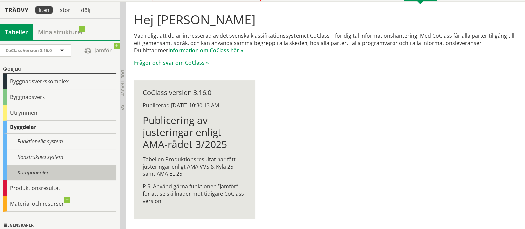
click at [41, 173] on div "Komponenter" at bounding box center [59, 173] width 113 height 16
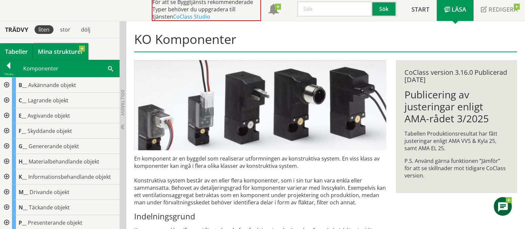
click at [63, 54] on link "Mina strukturer" at bounding box center [60, 51] width 55 height 17
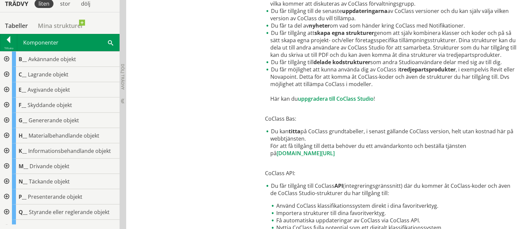
scroll to position [314, 0]
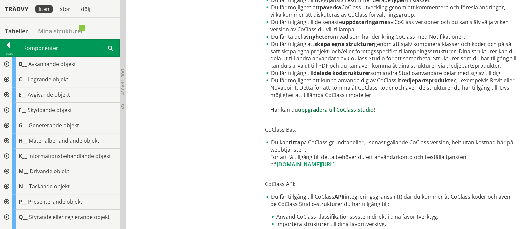
click at [347, 111] on link "uppgradera till CoClass Studio" at bounding box center [336, 109] width 76 height 7
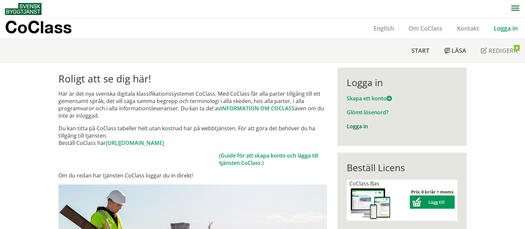
click at [352, 127] on link "Logga in" at bounding box center [357, 126] width 21 height 7
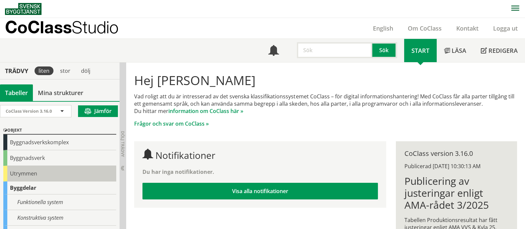
click at [34, 174] on div "Utrymmen" at bounding box center [59, 174] width 113 height 16
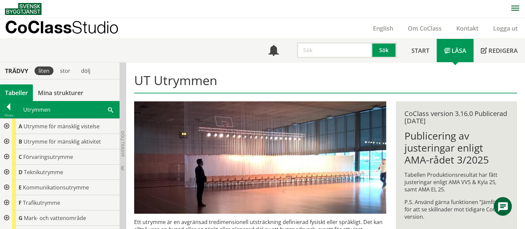
drag, startPoint x: 319, startPoint y: 49, endPoint x: 312, endPoint y: 50, distance: 7.0
click at [319, 49] on input "text" at bounding box center [334, 50] width 75 height 16
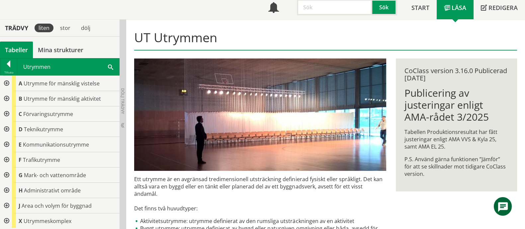
scroll to position [41, 0]
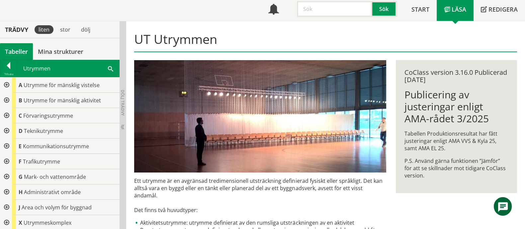
click at [324, 9] on input "text" at bounding box center [334, 9] width 75 height 16
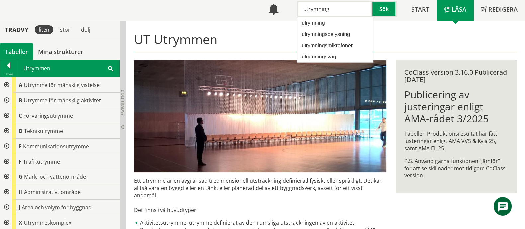
type input "utrymning"
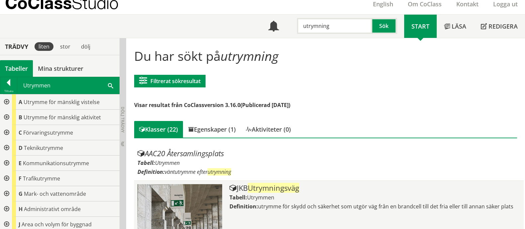
scroll to position [41, 0]
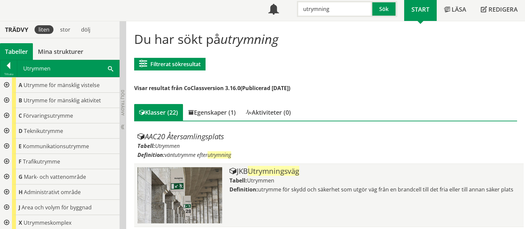
click at [280, 169] on span "Utrymningsväg" at bounding box center [273, 171] width 51 height 10
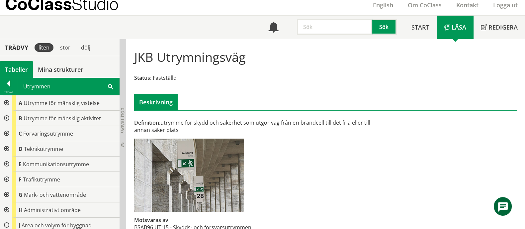
scroll to position [35, 0]
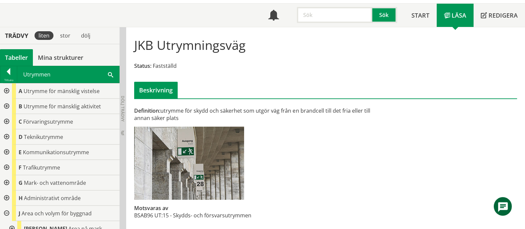
click at [328, 17] on input "text" at bounding box center [334, 15] width 75 height 16
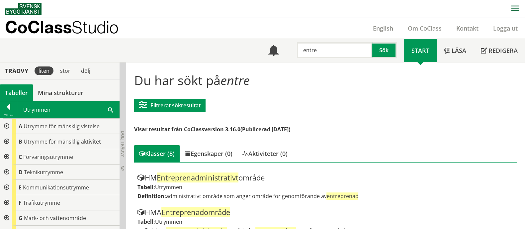
drag, startPoint x: 340, startPoint y: 49, endPoint x: 222, endPoint y: 49, distance: 117.6
click at [222, 49] on div "Meny entre Sök Start Läsa" at bounding box center [265, 50] width 520 height 23
type input "dörröppning"
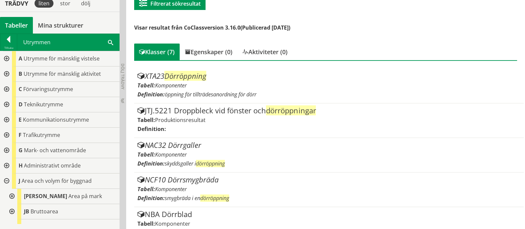
scroll to position [96, 0]
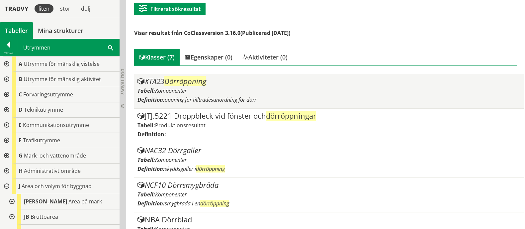
click at [228, 86] on div "XTA23 Dörröppning Tabell: Komponenter Definition: öppning för tillträdesanordni…" at bounding box center [329, 91] width 383 height 28
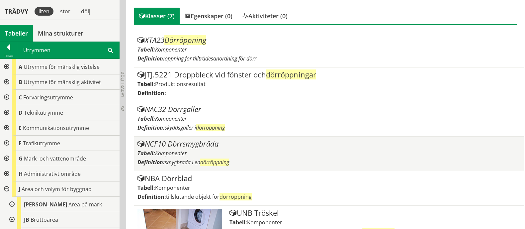
scroll to position [179, 0]
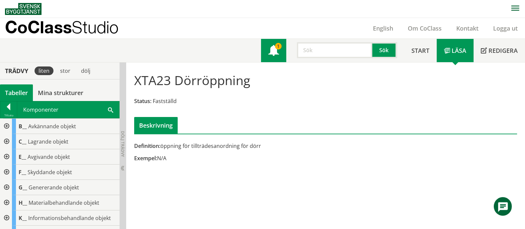
click at [282, 52] on link "1" at bounding box center [273, 50] width 25 height 23
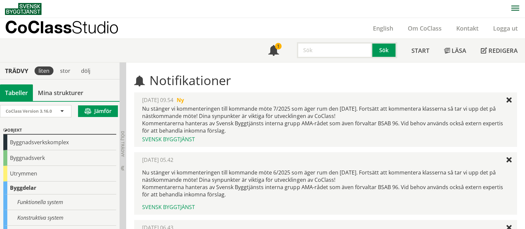
click at [319, 50] on input "text" at bounding box center [334, 50] width 75 height 16
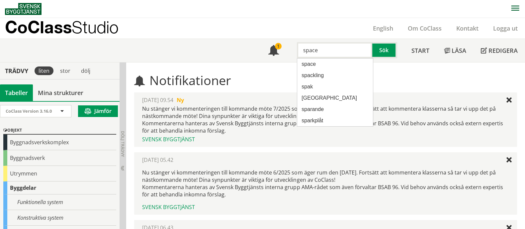
type input "space"
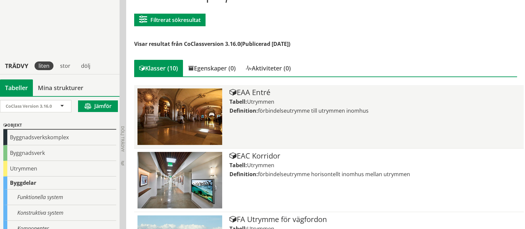
scroll to position [83, 0]
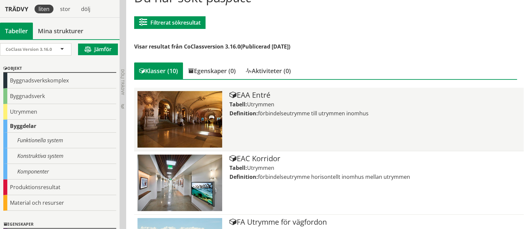
click at [275, 123] on div "EAA Entré Tabell: Utrymmen Definition: förbindelseutrymme till utrymmen inomhus" at bounding box center [375, 119] width 291 height 56
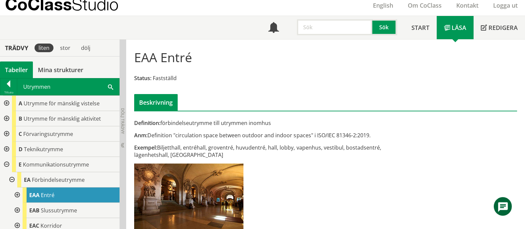
scroll to position [67, 0]
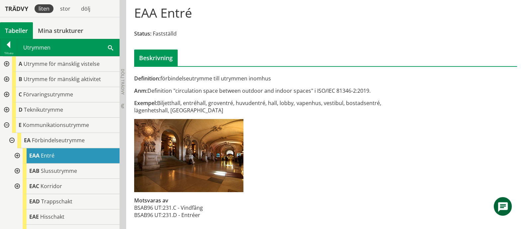
drag, startPoint x: 213, startPoint y: 212, endPoint x: 168, endPoint y: 213, distance: 45.5
click at [145, 214] on div "Definition: förbindelseutrymme till utrymmen inomhus Anm: Definition "circulati…" at bounding box center [260, 150] width 261 height 151
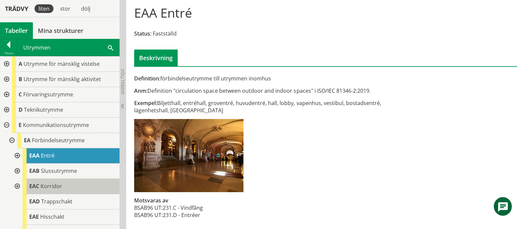
click at [66, 183] on div "EAC Korridor" at bounding box center [71, 186] width 97 height 15
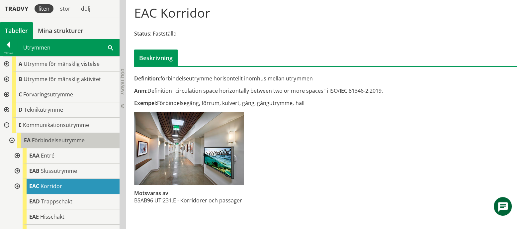
click at [62, 141] on span "Förbindelseutrymme" at bounding box center [58, 140] width 53 height 7
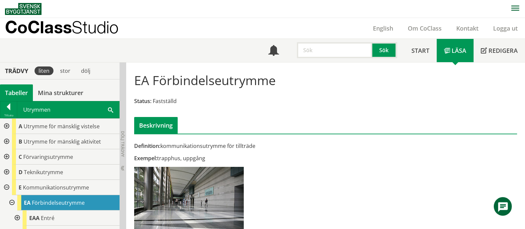
click at [321, 45] on input "text" at bounding box center [334, 50] width 75 height 16
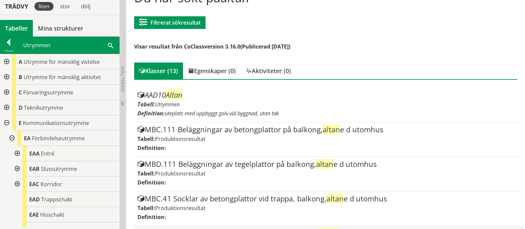
scroll to position [41, 0]
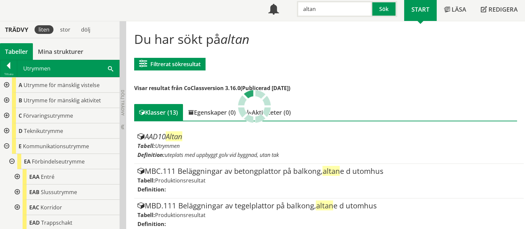
drag, startPoint x: 319, startPoint y: 3, endPoint x: 329, endPoint y: 9, distance: 11.8
click at [324, 9] on input "altan" at bounding box center [334, 9] width 75 height 16
type input "altandörr"
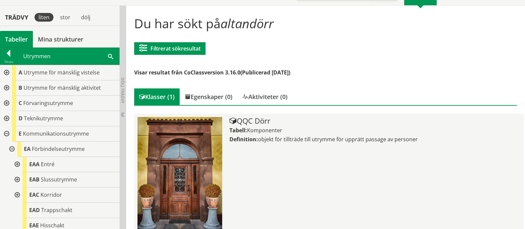
scroll to position [65, 0]
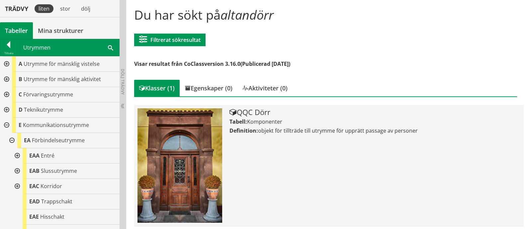
click at [269, 121] on span "Komponenter" at bounding box center [264, 121] width 35 height 7
click at [264, 112] on div "QQC Dörr" at bounding box center [375, 112] width 291 height 8
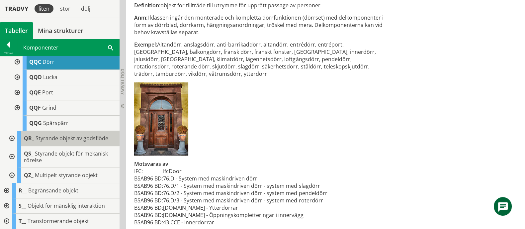
scroll to position [290, 0]
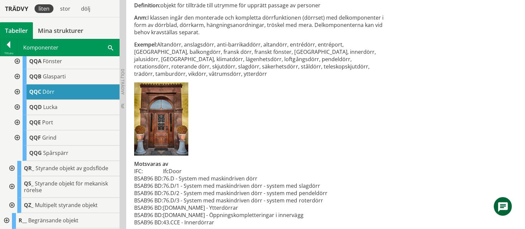
click at [17, 100] on div at bounding box center [17, 91] width 12 height 15
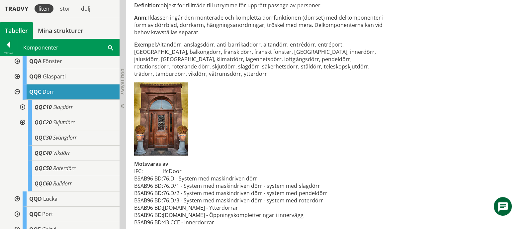
click at [24, 115] on div at bounding box center [22, 107] width 12 height 15
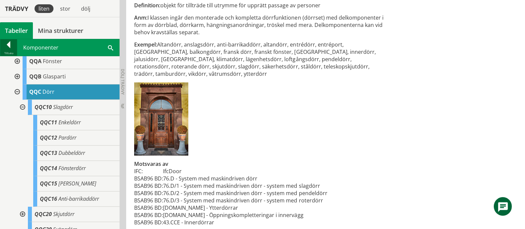
click at [8, 41] on div at bounding box center [8, 45] width 17 height 9
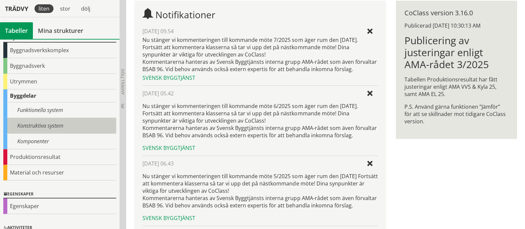
scroll to position [41, 0]
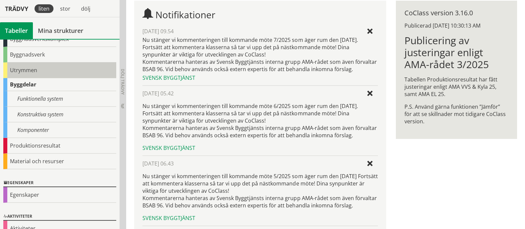
click at [45, 67] on div "Utrymmen" at bounding box center [59, 70] width 113 height 16
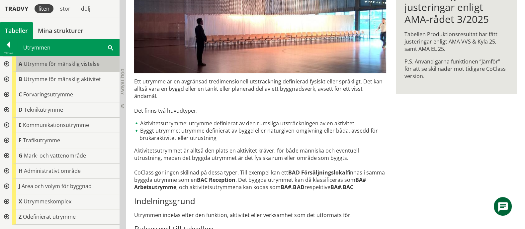
click at [81, 66] on span "Utrymme för mänsklig vistelse" at bounding box center [62, 63] width 76 height 7
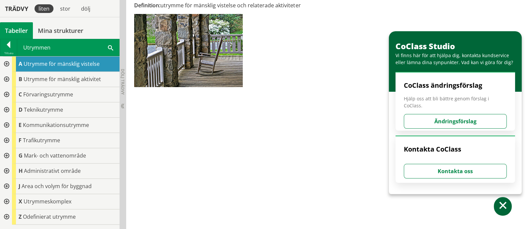
click at [6, 65] on div at bounding box center [6, 63] width 12 height 15
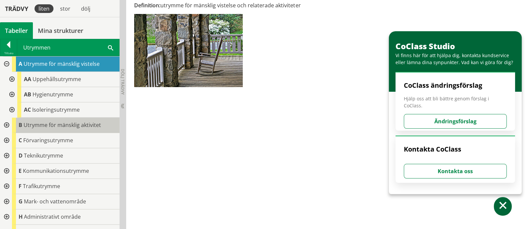
click at [46, 127] on span "Utrymme för mänsklig aktivitet" at bounding box center [62, 124] width 77 height 7
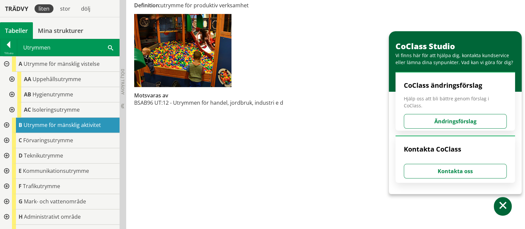
click at [7, 125] on div at bounding box center [6, 125] width 12 height 15
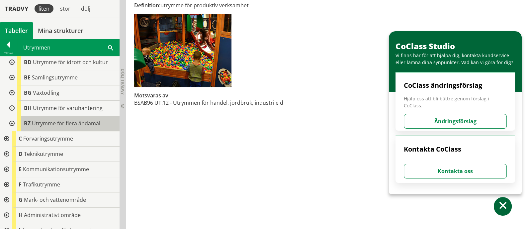
scroll to position [125, 0]
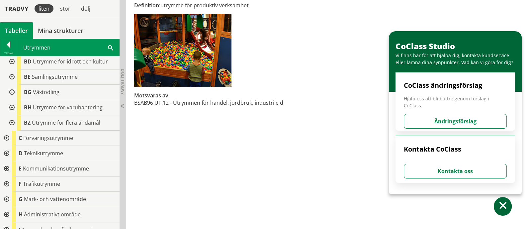
click at [7, 139] on div at bounding box center [6, 138] width 12 height 15
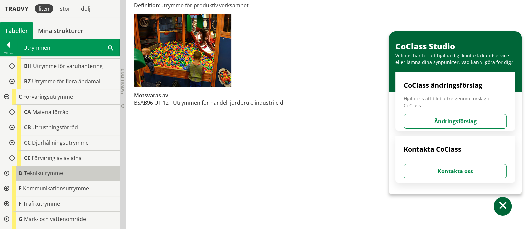
scroll to position [208, 0]
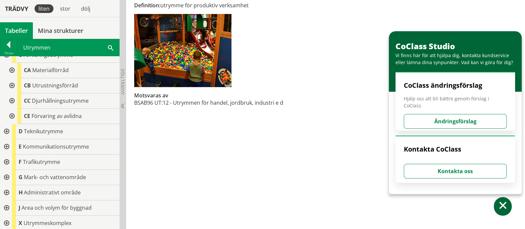
click at [4, 132] on div at bounding box center [6, 131] width 12 height 15
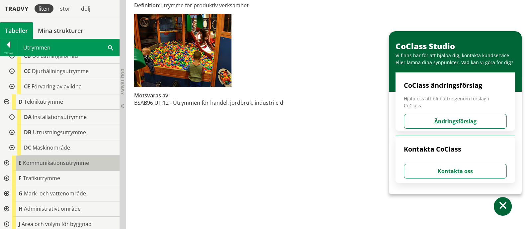
scroll to position [270, 0]
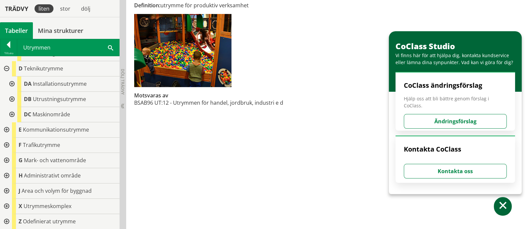
click at [5, 128] on div at bounding box center [6, 129] width 12 height 15
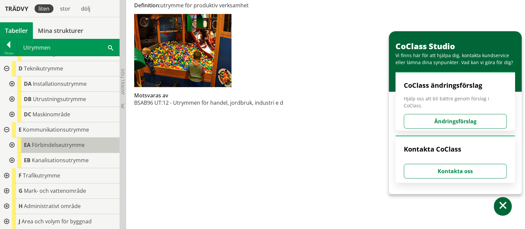
click at [68, 147] on span "Förbindelseutrymme" at bounding box center [58, 144] width 53 height 7
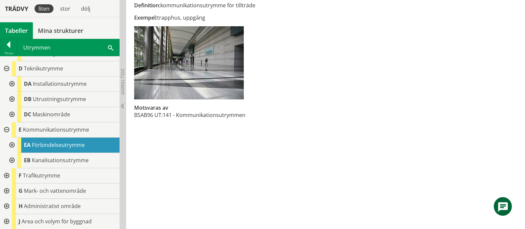
click at [11, 144] on div at bounding box center [11, 145] width 12 height 15
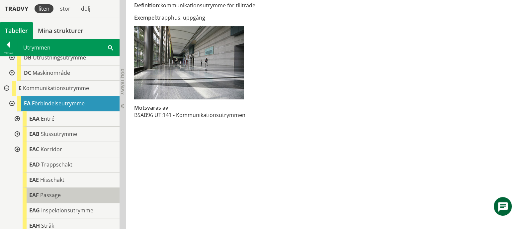
scroll to position [354, 0]
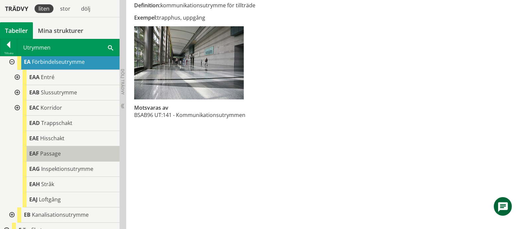
click at [65, 158] on div "EAF Passage" at bounding box center [71, 153] width 97 height 15
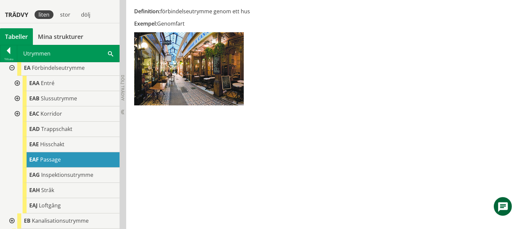
scroll to position [99, 0]
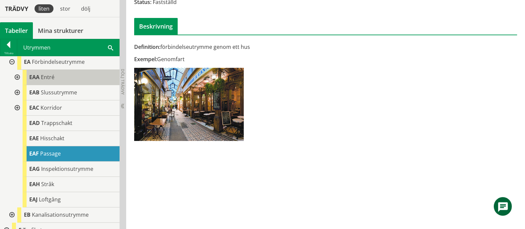
click at [48, 74] on span "Entré" at bounding box center [48, 76] width 14 height 7
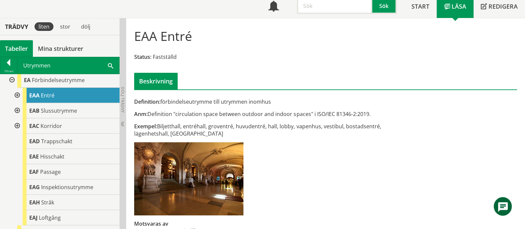
scroll to position [16, 0]
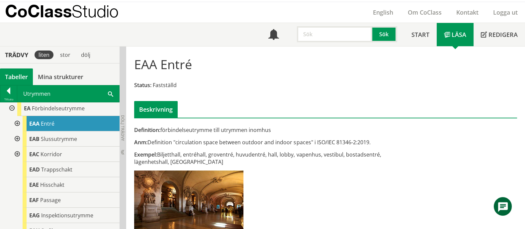
click at [311, 35] on input "text" at bounding box center [334, 34] width 75 height 16
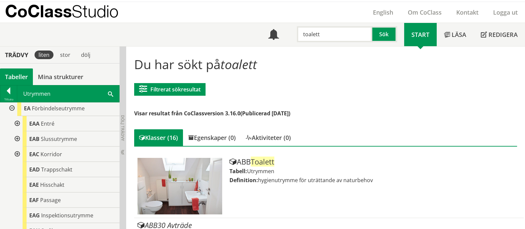
drag, startPoint x: 307, startPoint y: 40, endPoint x: 254, endPoint y: 44, distance: 53.0
click at [254, 44] on div "Meny toalett Sök Start Läsa" at bounding box center [265, 34] width 520 height 23
type input "A"
type input "EAA"
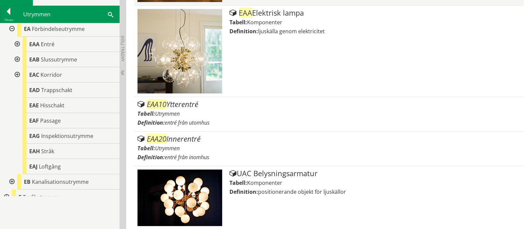
scroll to position [365, 0]
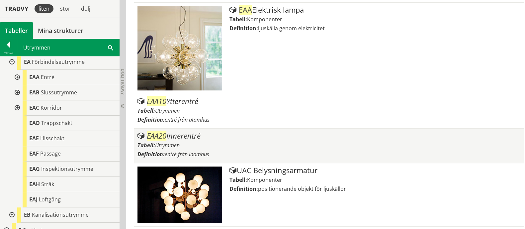
click at [211, 144] on div "Tabell: Utrymmen" at bounding box center [329, 145] width 383 height 7
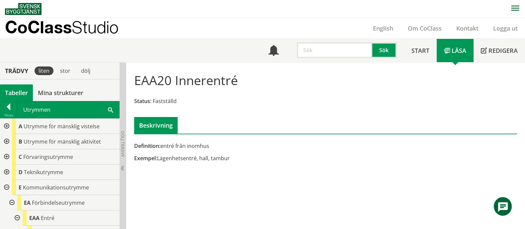
click at [141, 77] on h1 "EAA20 Innerentré" at bounding box center [186, 80] width 104 height 15
click at [141, 78] on h1 "EAA20 Innerentré" at bounding box center [186, 80] width 104 height 15
click at [320, 51] on input "text" at bounding box center [334, 50] width 75 height 16
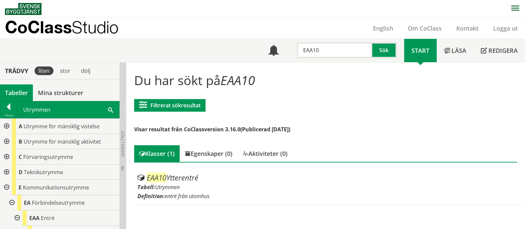
drag, startPoint x: 337, startPoint y: 51, endPoint x: 287, endPoint y: 51, distance: 49.5
click at [287, 51] on div "EAA10 Sök" at bounding box center [345, 48] width 118 height 19
type input "A"
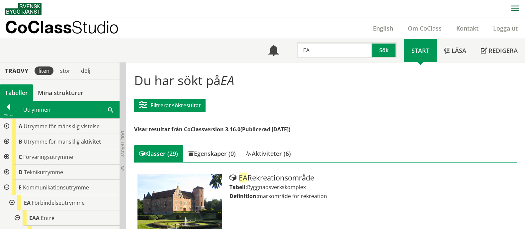
click at [316, 42] on input "EA" at bounding box center [334, 50] width 75 height 16
type input "EAA10"
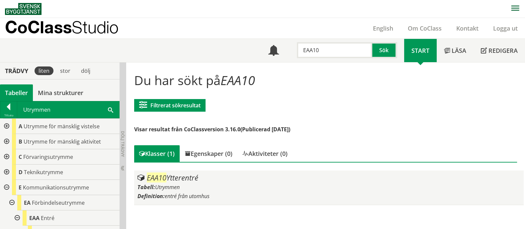
click at [221, 183] on div "Tabell: Utrymmen" at bounding box center [329, 186] width 383 height 7
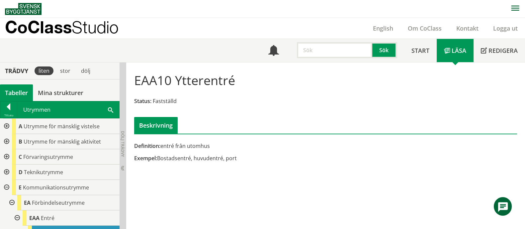
click at [315, 51] on input "text" at bounding box center [334, 50] width 75 height 16
type input "toalett"
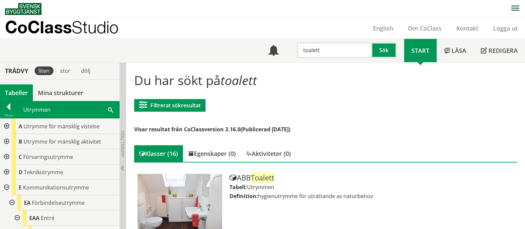
scroll to position [41, 0]
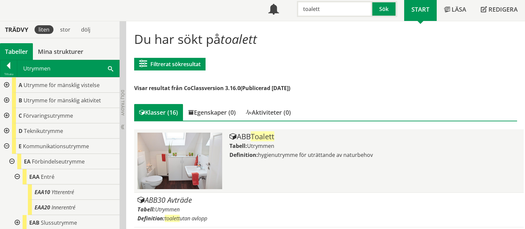
click at [300, 164] on div "ABB Toalett Tabell: Utrymmen Definition: hygienutrymme för uträttande av naturb…" at bounding box center [375, 161] width 291 height 56
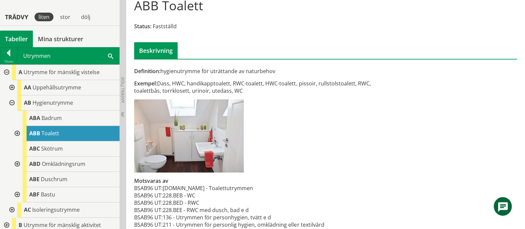
scroll to position [83, 0]
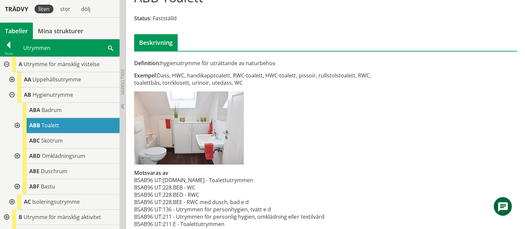
click at [322, 123] on div "Definition: hygienutrymme för uträttande av naturbehov Exempel: Dass, HWC, hand…" at bounding box center [260, 146] width 261 height 175
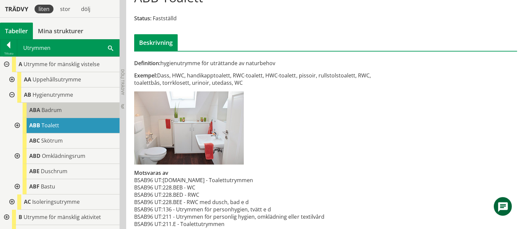
click at [81, 111] on div "ABA Badrum" at bounding box center [71, 110] width 97 height 15
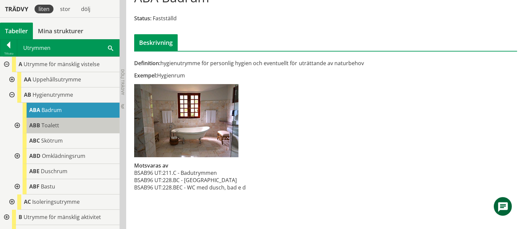
click at [82, 128] on div "ABB Toalett" at bounding box center [71, 125] width 97 height 15
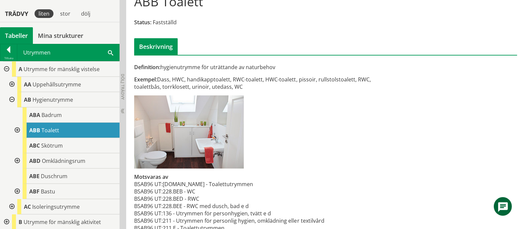
scroll to position [91, 0]
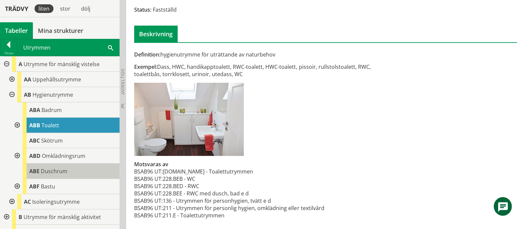
click at [64, 172] on span "Duschrum" at bounding box center [54, 170] width 27 height 7
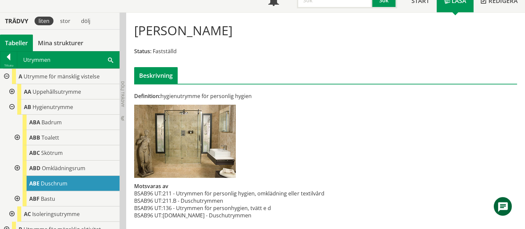
click at [11, 106] on div at bounding box center [11, 106] width 12 height 15
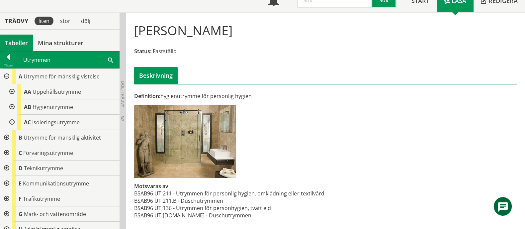
click at [5, 77] on div at bounding box center [6, 76] width 12 height 15
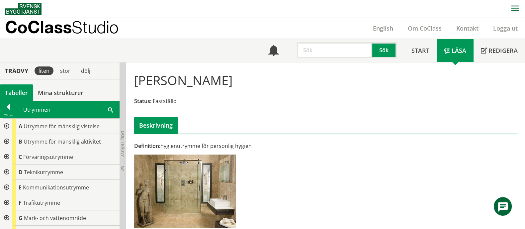
click at [312, 53] on input "text" at bounding box center [334, 50] width 75 height 16
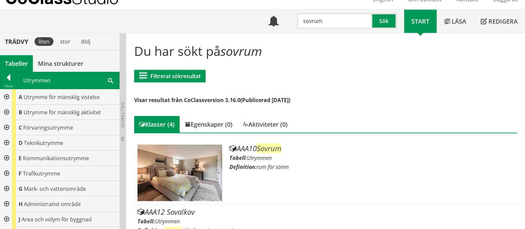
scroll to position [41, 0]
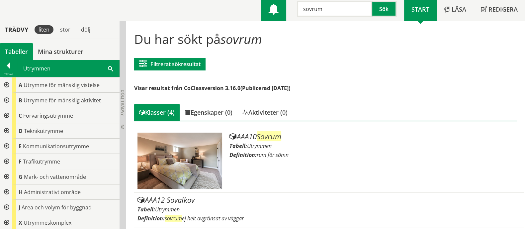
drag, startPoint x: 331, startPoint y: 11, endPoint x: 269, endPoint y: 17, distance: 62.5
click at [273, 11] on div "Meny sovrum Sök" at bounding box center [332, 9] width 143 height 23
type input "toalett"
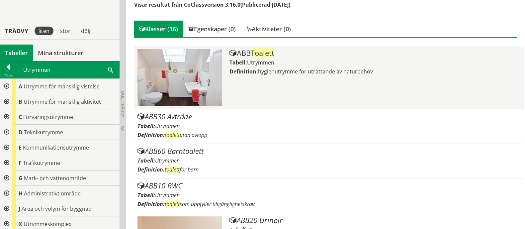
scroll to position [166, 0]
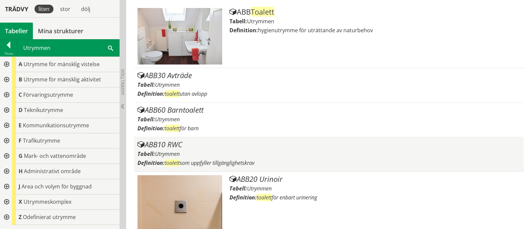
click at [325, 153] on div "Tabell: Utrymmen" at bounding box center [329, 153] width 383 height 7
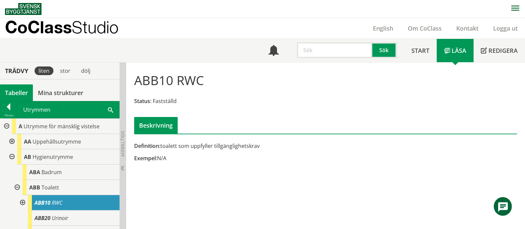
click at [347, 51] on input "text" at bounding box center [334, 50] width 75 height 16
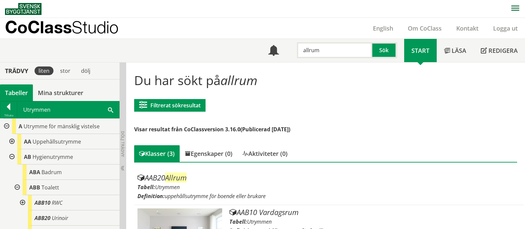
drag, startPoint x: 334, startPoint y: 54, endPoint x: 204, endPoint y: 51, distance: 129.6
click at [204, 51] on div "Meny allrum Sök Start Läsa" at bounding box center [265, 50] width 520 height 23
type input "kök"
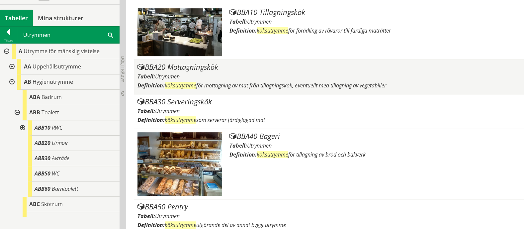
scroll to position [415, 0]
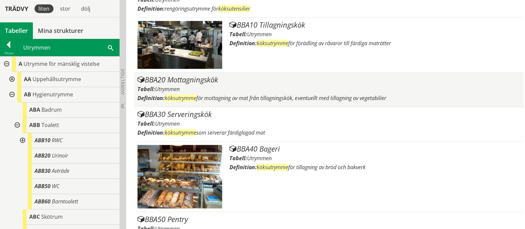
click at [317, 80] on div "BBA20 Mottagningskök" at bounding box center [329, 80] width 383 height 8
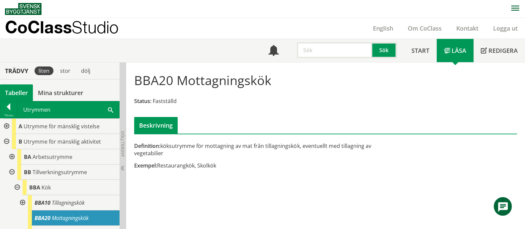
click at [327, 50] on input "text" at bounding box center [334, 50] width 75 height 16
type input "BBA"
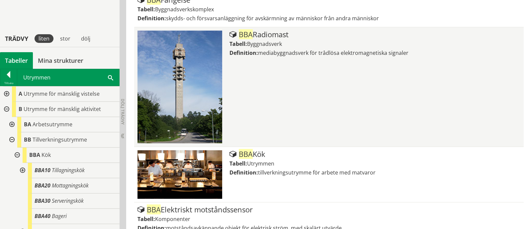
scroll to position [208, 0]
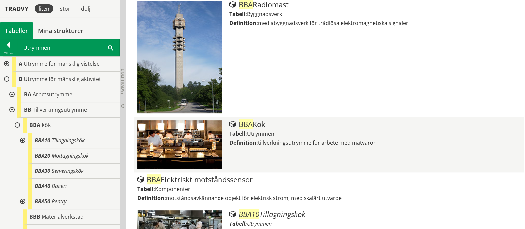
click at [287, 146] on div "BBA Kök Tabell: Utrymmen Definition: tillverkningsutrymme för arbete med matvar…" at bounding box center [375, 144] width 291 height 48
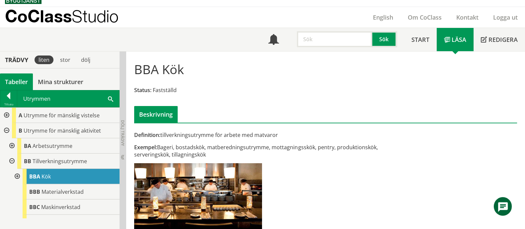
scroll to position [113, 0]
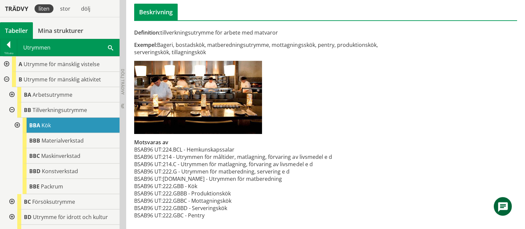
click at [17, 126] on div at bounding box center [17, 125] width 12 height 15
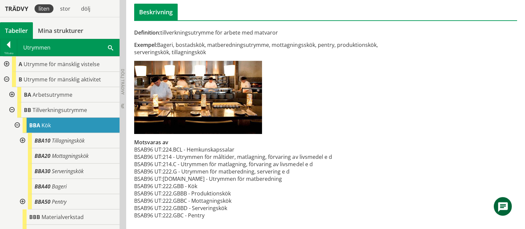
click at [22, 141] on div at bounding box center [22, 140] width 12 height 15
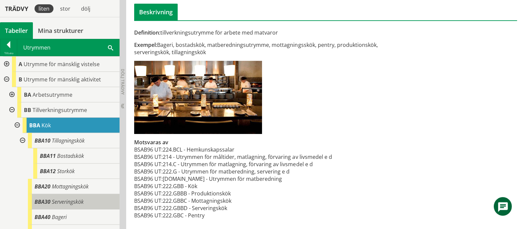
click at [93, 204] on div "BBA30 Serveringskök" at bounding box center [74, 201] width 92 height 15
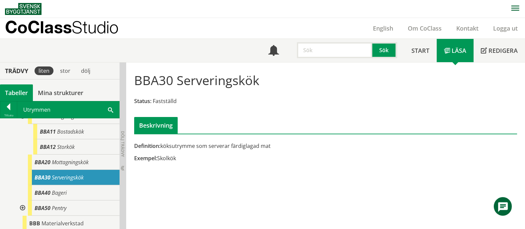
scroll to position [83, 0]
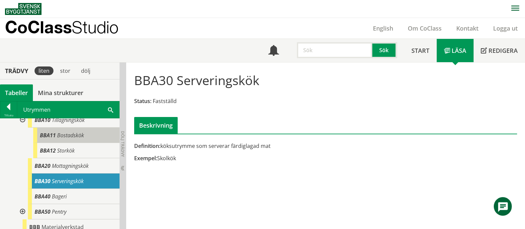
click at [73, 135] on span "Bostadskök" at bounding box center [70, 135] width 27 height 7
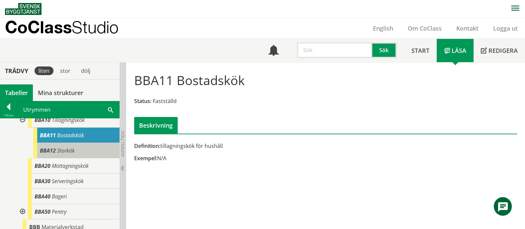
click at [74, 150] on span "Storkök" at bounding box center [66, 150] width 18 height 7
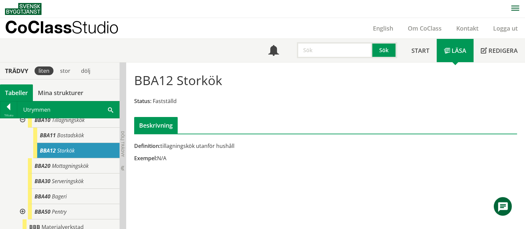
scroll to position [41, 0]
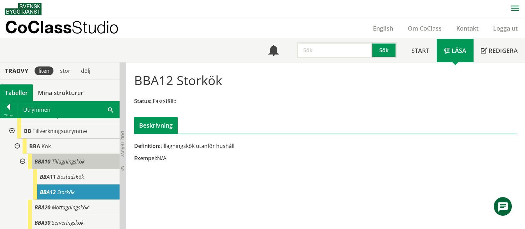
click at [84, 162] on span "Tillagningskök" at bounding box center [68, 161] width 33 height 7
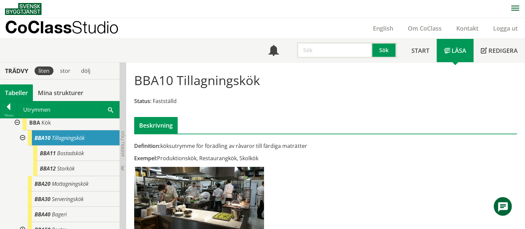
scroll to position [83, 0]
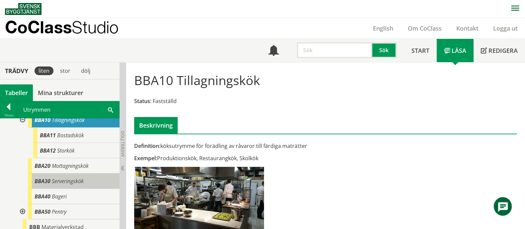
click at [80, 180] on span "Serveringskök" at bounding box center [68, 180] width 32 height 7
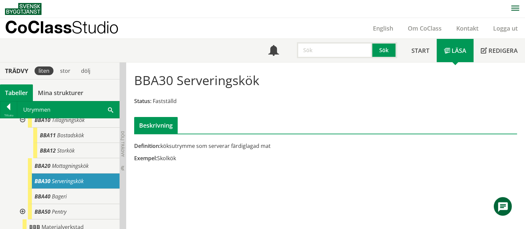
drag, startPoint x: 132, startPoint y: 79, endPoint x: 182, endPoint y: 80, distance: 50.8
click at [183, 80] on div "BBA30 Serveringskök Status: Fastställd Beskrivning" at bounding box center [326, 100] width 392 height 66
